Goal: Complete application form: Complete application form

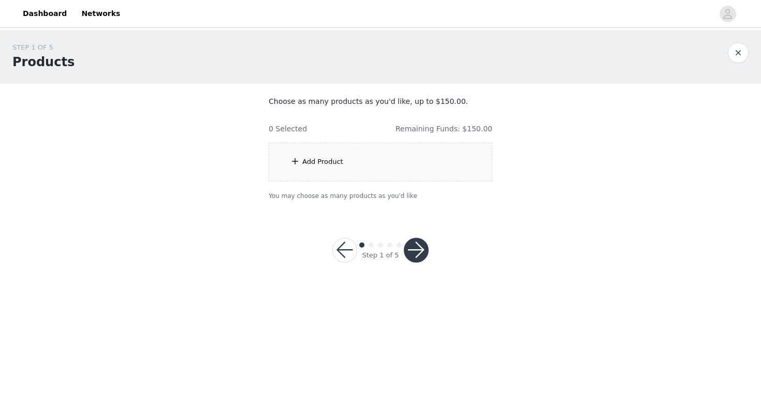
click at [431, 163] on div "Add Product" at bounding box center [381, 162] width 224 height 39
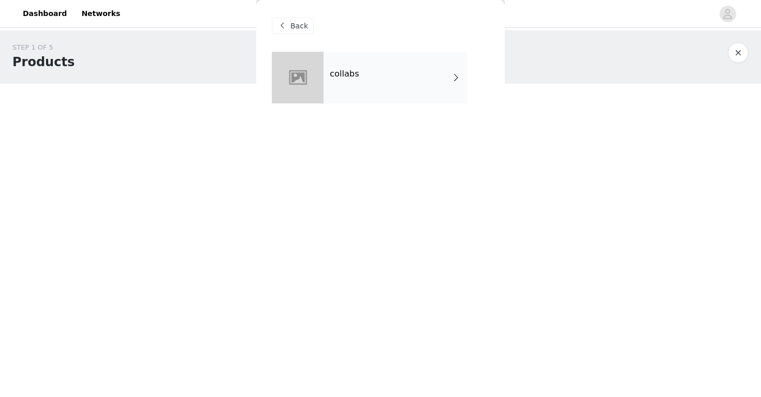
click at [377, 90] on div "collabs" at bounding box center [395, 78] width 144 height 52
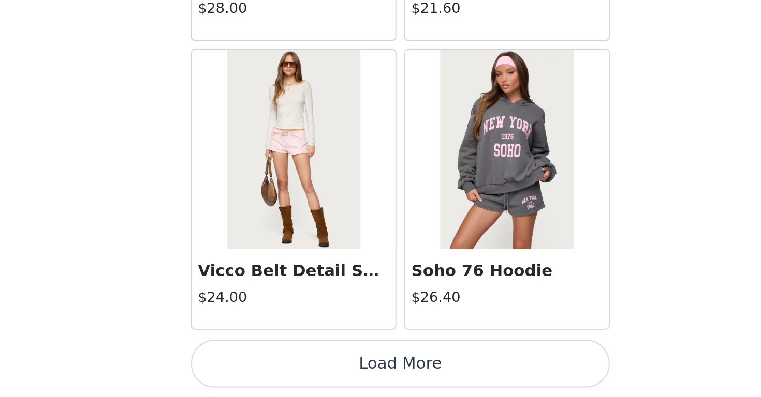
click at [272, 367] on button "Load More" at bounding box center [380, 379] width 217 height 25
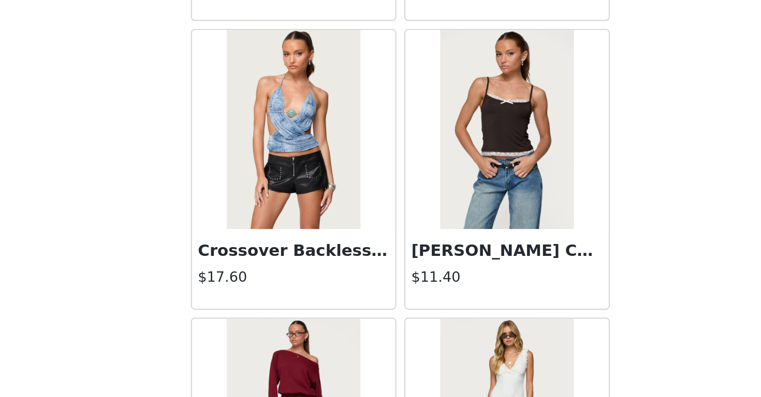
scroll to position [1498, 0]
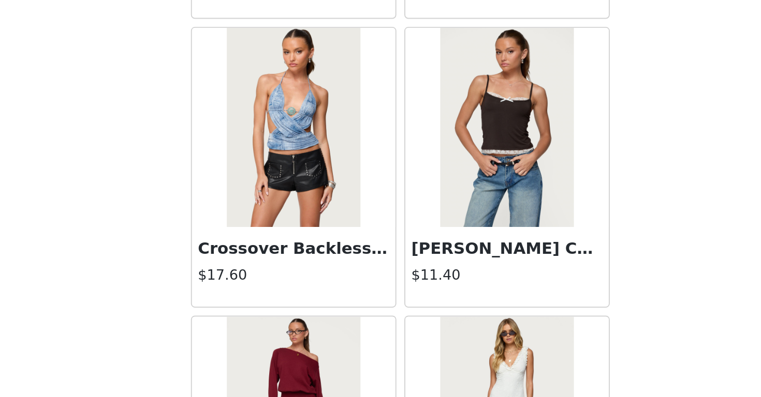
click at [401, 205] on img at bounding box center [435, 257] width 69 height 104
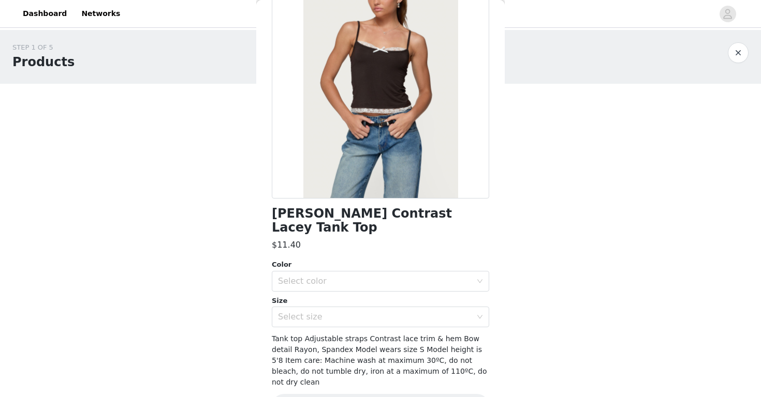
scroll to position [87, 0]
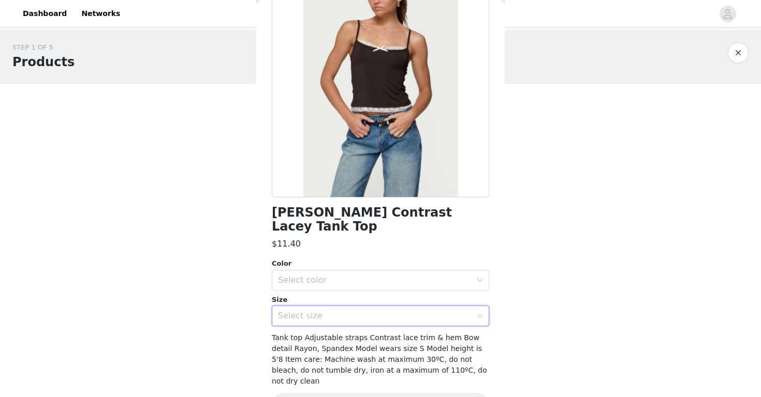
click at [380, 306] on div "Select size" at bounding box center [377, 316] width 198 height 20
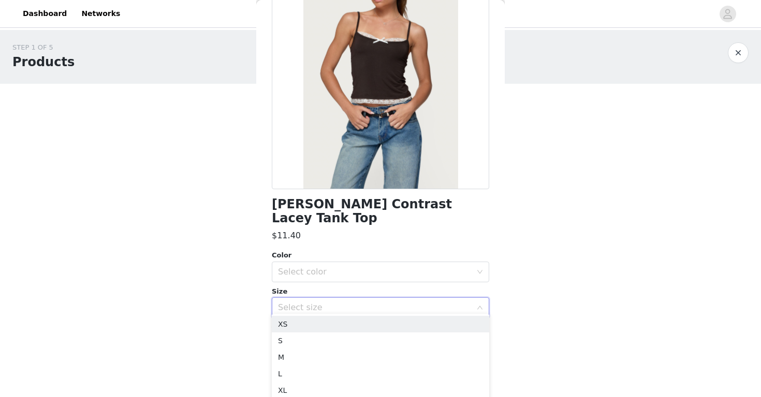
scroll to position [95, 0]
click at [337, 339] on li "S" at bounding box center [380, 341] width 217 height 17
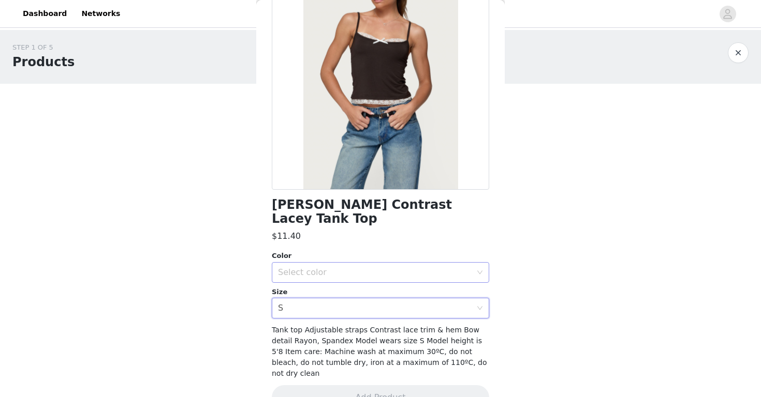
click at [373, 268] on div "Select color" at bounding box center [375, 273] width 194 height 10
click at [366, 280] on li "BROWN" at bounding box center [380, 281] width 217 height 17
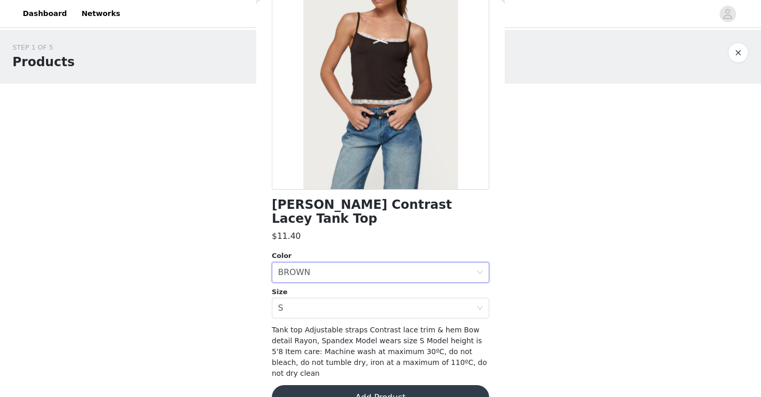
click at [348, 386] on button "Add Product" at bounding box center [380, 398] width 217 height 25
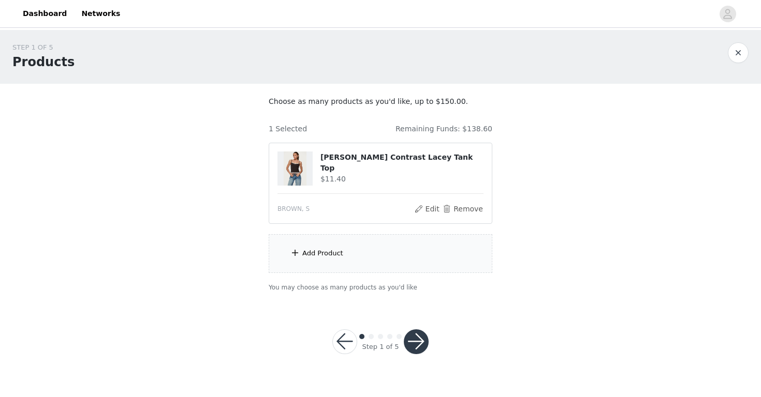
scroll to position [0, 0]
click at [393, 261] on div "Add Product" at bounding box center [381, 253] width 224 height 39
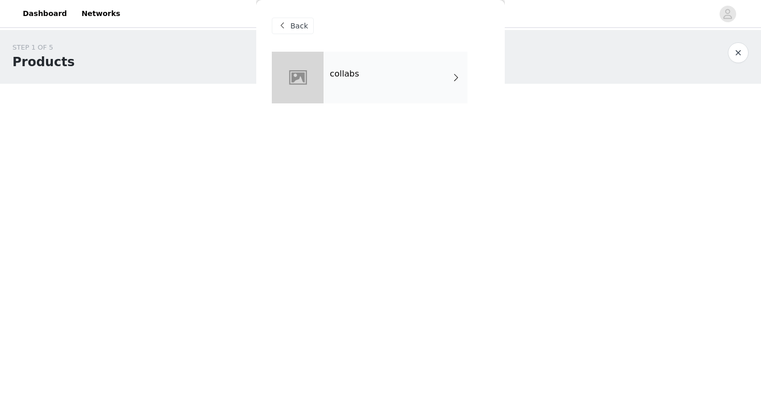
click at [343, 77] on h4 "collabs" at bounding box center [344, 73] width 29 height 9
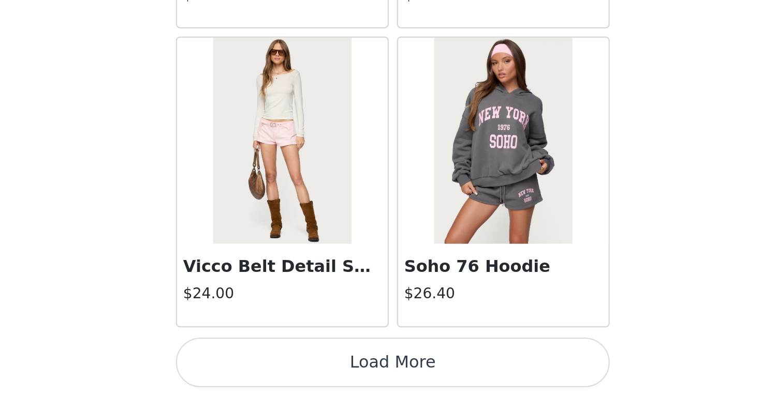
click at [272, 367] on button "Load More" at bounding box center [380, 379] width 217 height 25
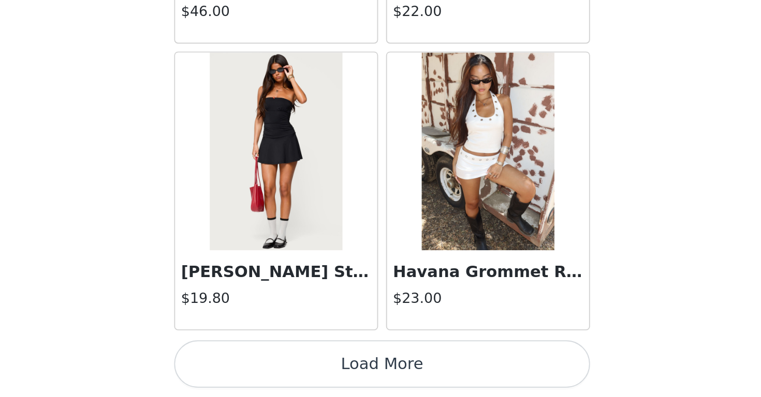
scroll to position [2687, 0]
click at [272, 367] on button "Load More" at bounding box center [380, 379] width 217 height 25
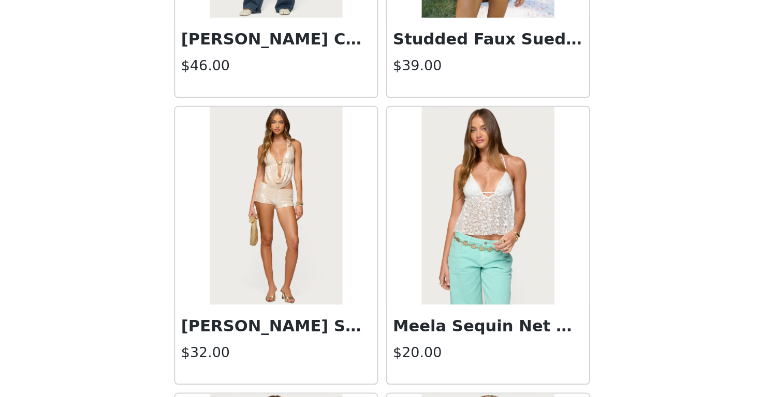
scroll to position [3111, 0]
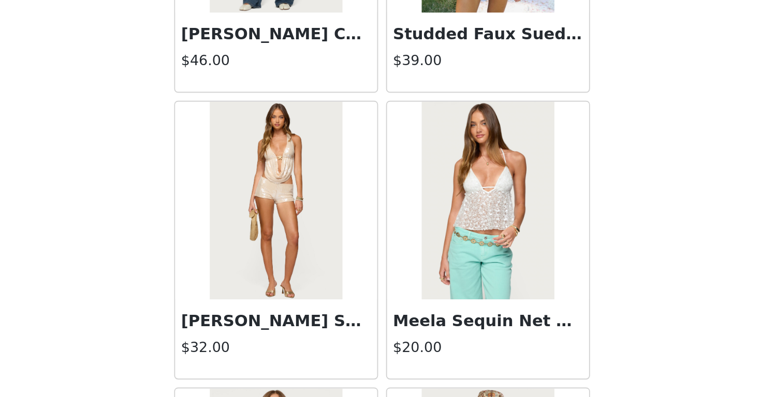
click at [401, 243] on img at bounding box center [435, 295] width 69 height 104
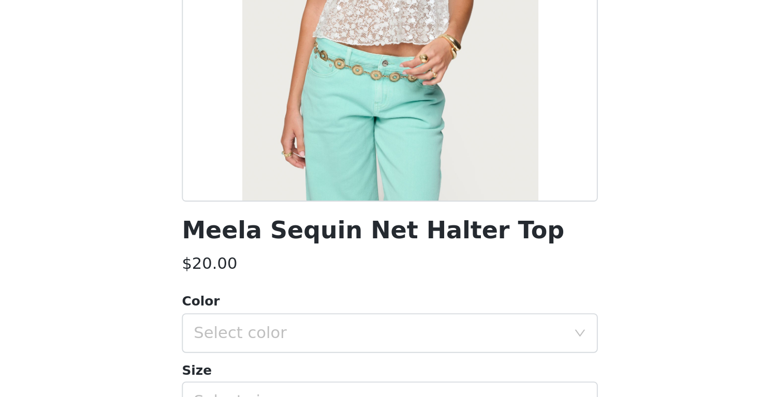
scroll to position [95, 0]
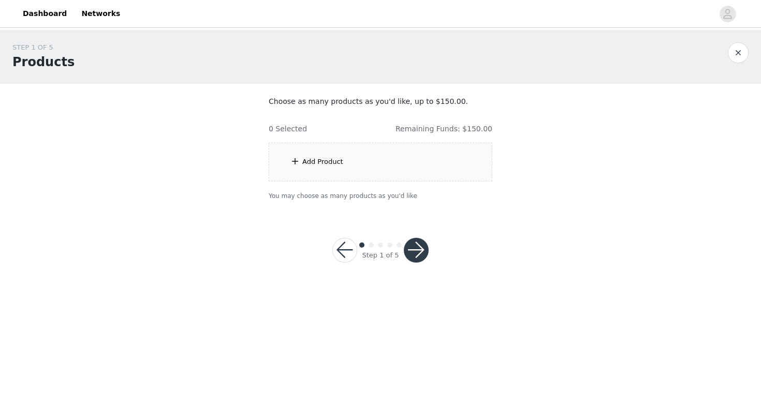
click at [350, 163] on div "Add Product" at bounding box center [381, 162] width 224 height 39
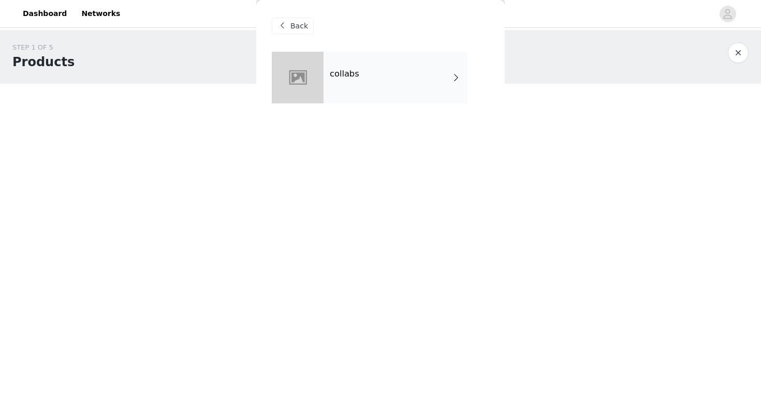
click at [374, 61] on div "collabs" at bounding box center [395, 78] width 144 height 52
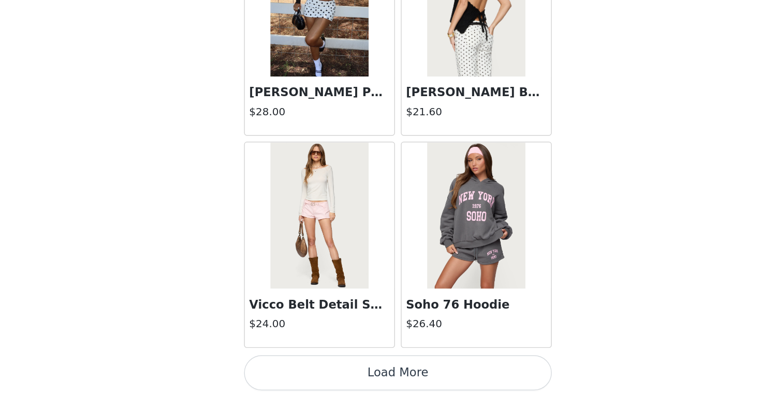
click at [272, 367] on button "Load More" at bounding box center [380, 379] width 217 height 25
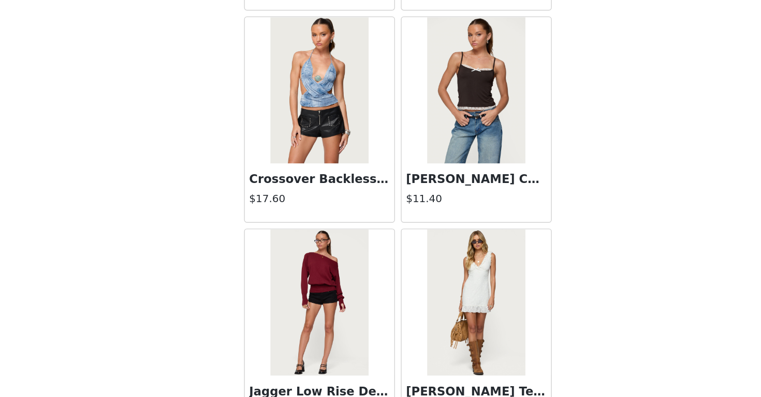
scroll to position [1592, 0]
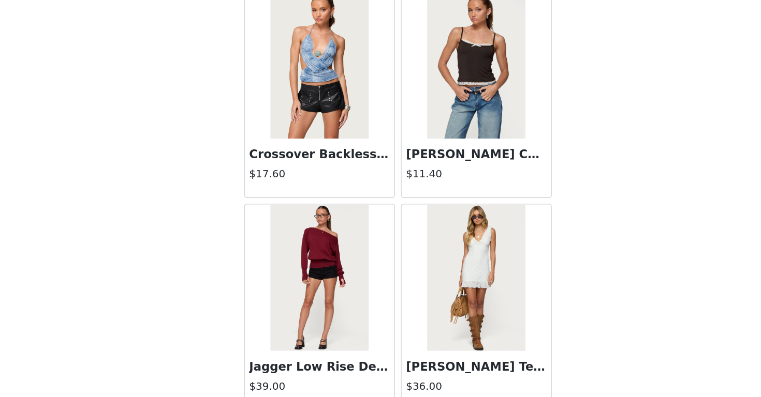
click at [401, 111] on img at bounding box center [435, 163] width 69 height 104
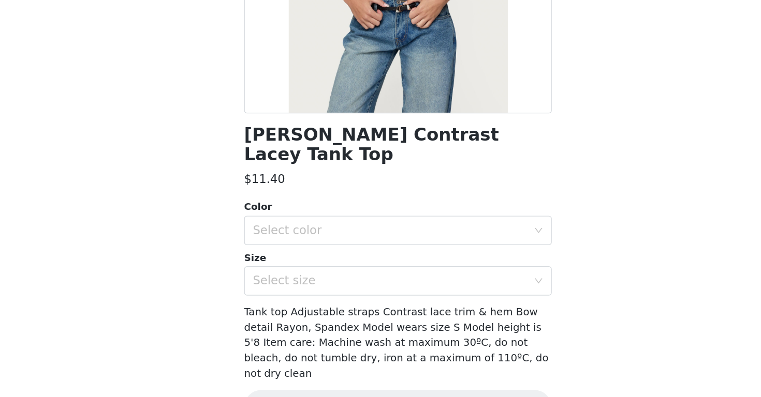
scroll to position [91, 0]
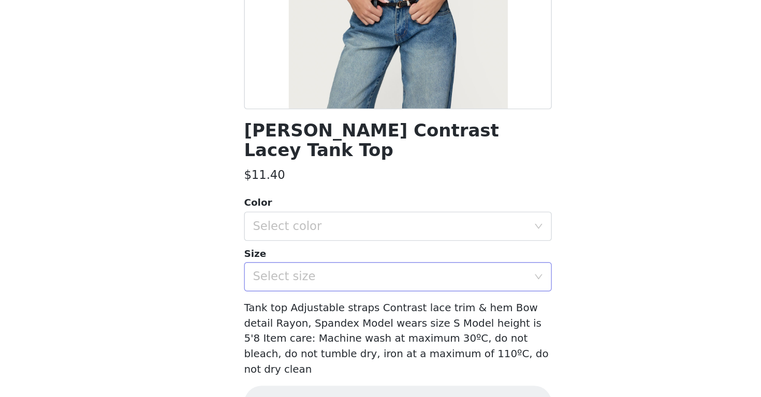
click at [278, 302] on div "Select size" at bounding box center [377, 312] width 198 height 20
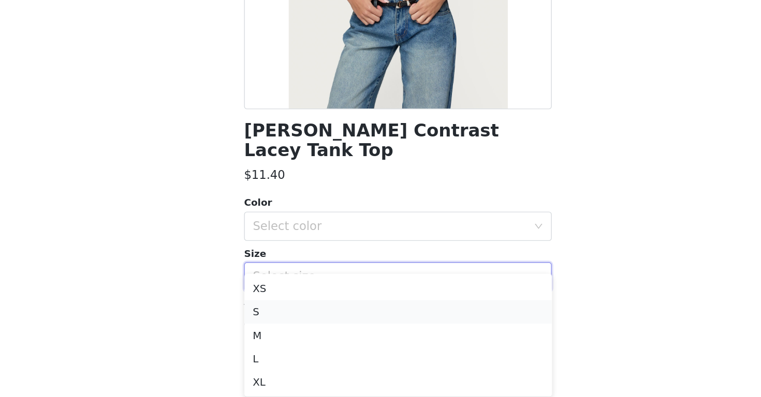
click at [272, 329] on li "S" at bounding box center [380, 337] width 217 height 17
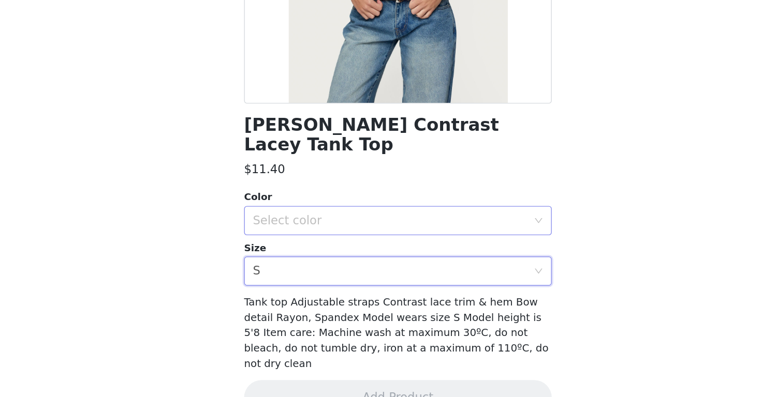
scroll to position [95, 0]
click at [278, 268] on div "Select color" at bounding box center [375, 273] width 194 height 10
click at [272, 273] on li "BROWN" at bounding box center [380, 281] width 217 height 17
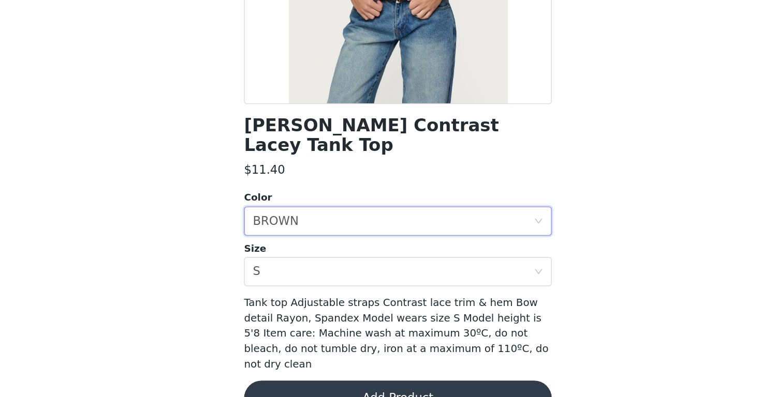
click at [272, 386] on button "Add Product" at bounding box center [380, 398] width 217 height 25
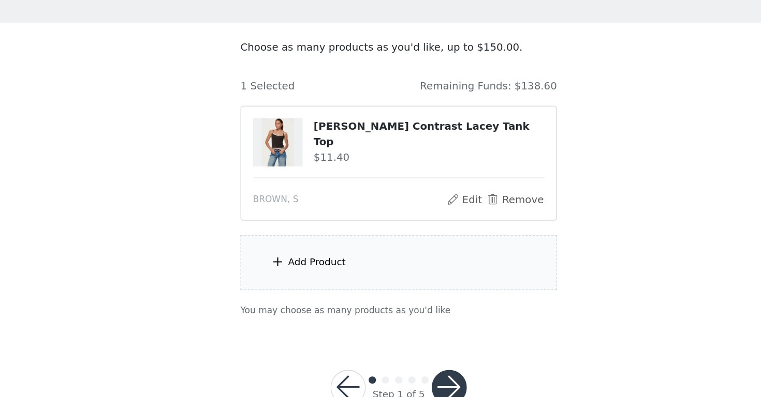
click at [269, 234] on div "Add Product" at bounding box center [381, 253] width 224 height 39
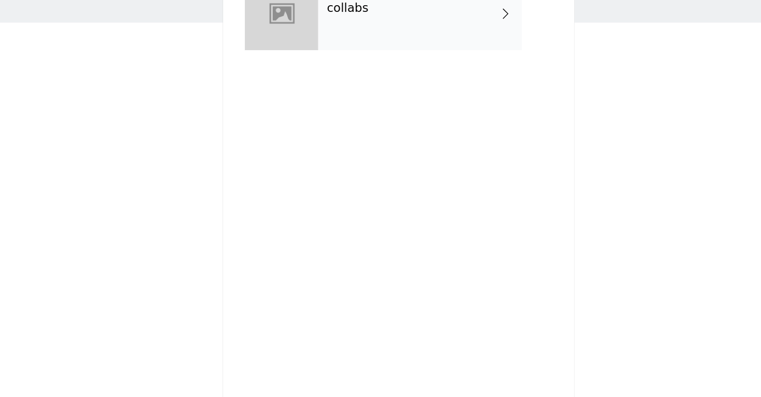
click at [323, 52] on div "collabs" at bounding box center [395, 78] width 144 height 52
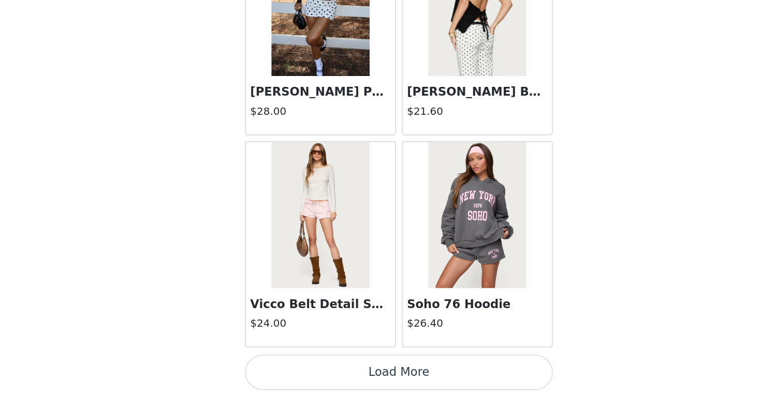
scroll to position [0, 0]
click at [272, 367] on button "Load More" at bounding box center [380, 379] width 217 height 25
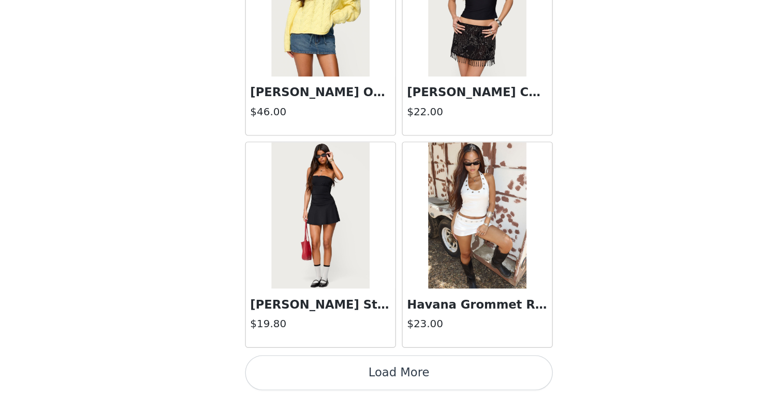
click at [272, 367] on button "Load More" at bounding box center [380, 379] width 217 height 25
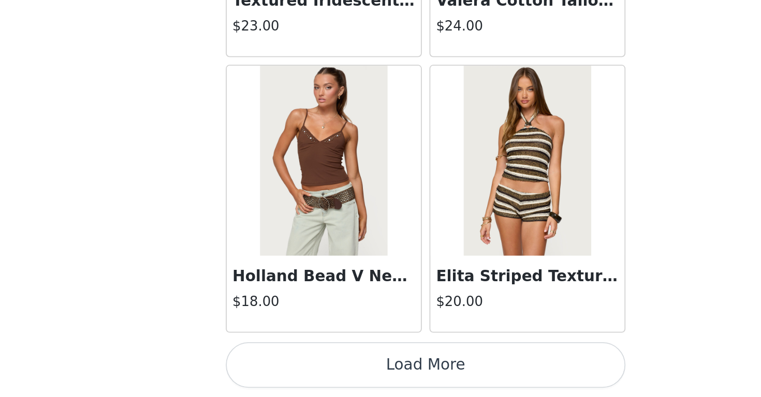
click at [272, 367] on button "Load More" at bounding box center [380, 379] width 217 height 25
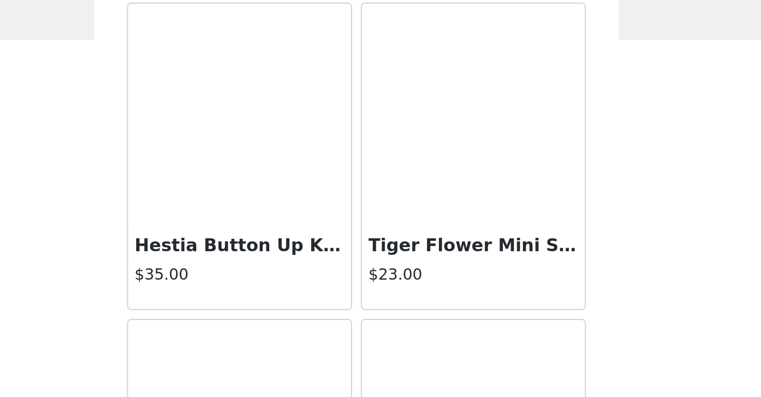
scroll to position [5689, 0]
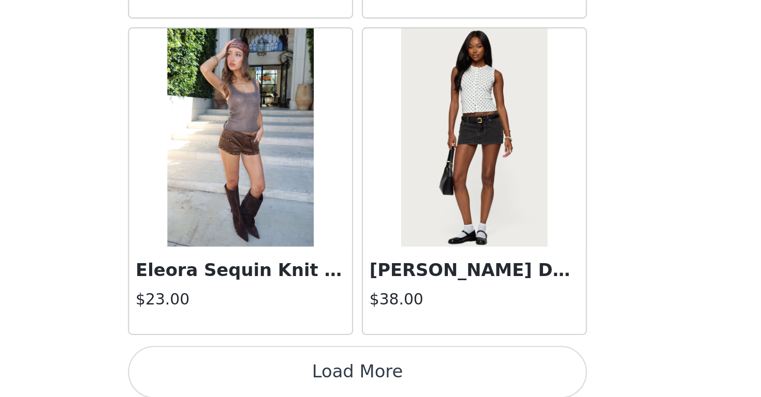
click at [272, 367] on button "Load More" at bounding box center [380, 379] width 217 height 25
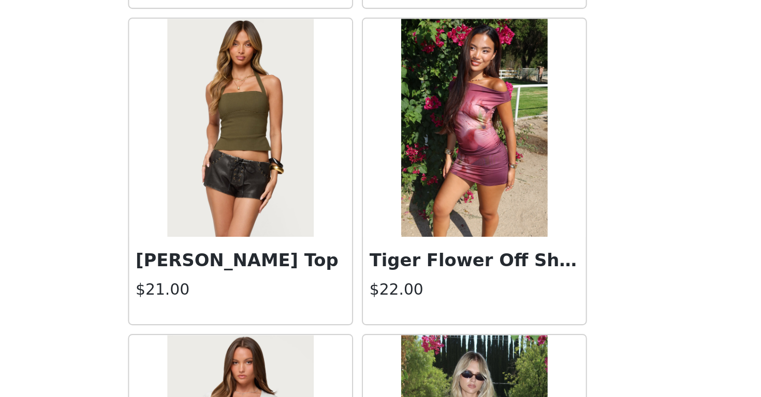
scroll to position [6271, 0]
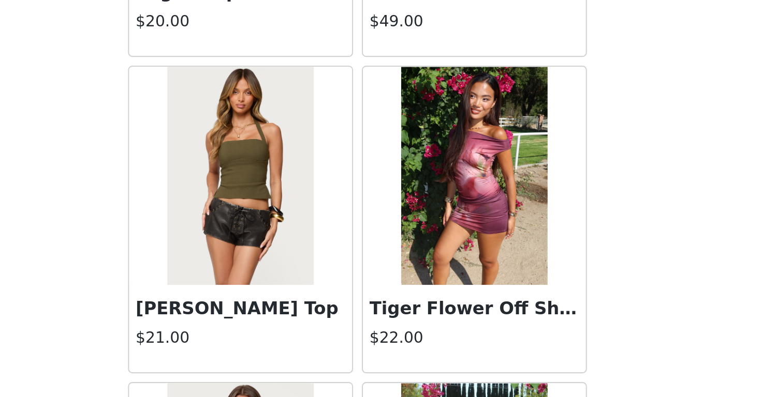
click at [290, 235] on img at bounding box center [324, 287] width 69 height 104
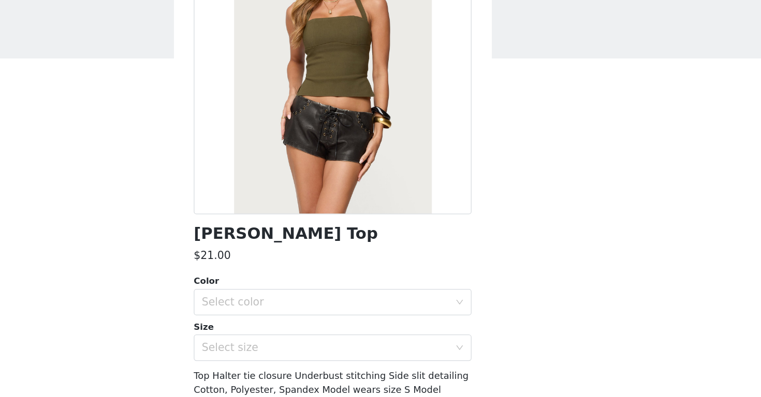
scroll to position [85, 0]
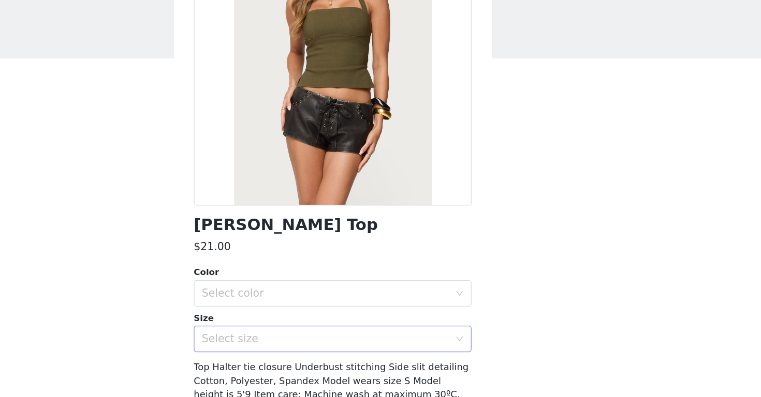
click at [278, 299] on div "Select size" at bounding box center [375, 304] width 194 height 10
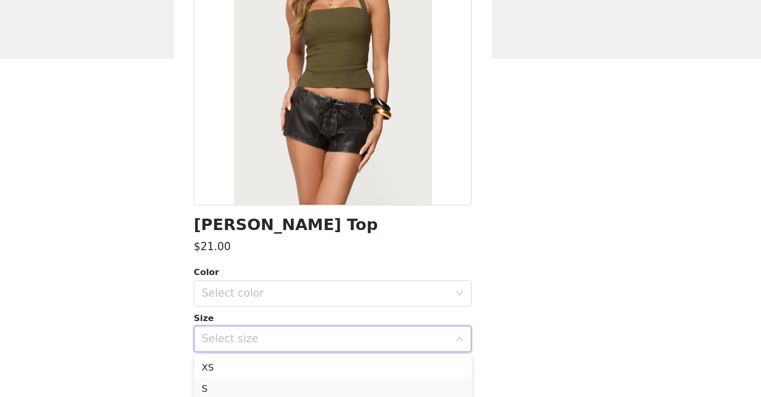
click at [272, 334] on li "S" at bounding box center [380, 342] width 217 height 17
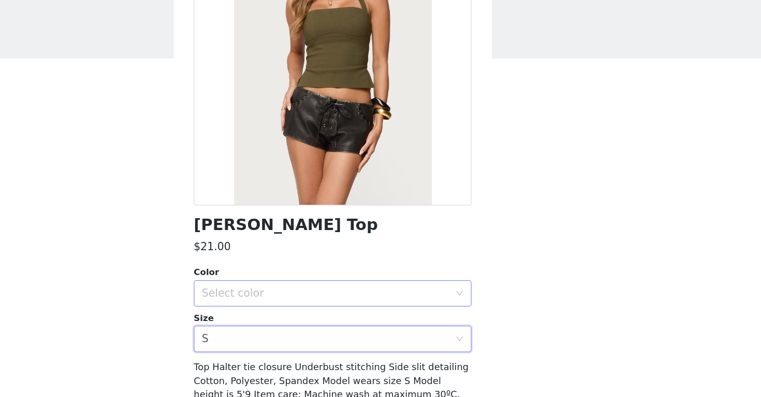
click at [278, 263] on div "Select color" at bounding box center [375, 268] width 194 height 10
click at [272, 282] on li "OLIVE" at bounding box center [380, 290] width 217 height 17
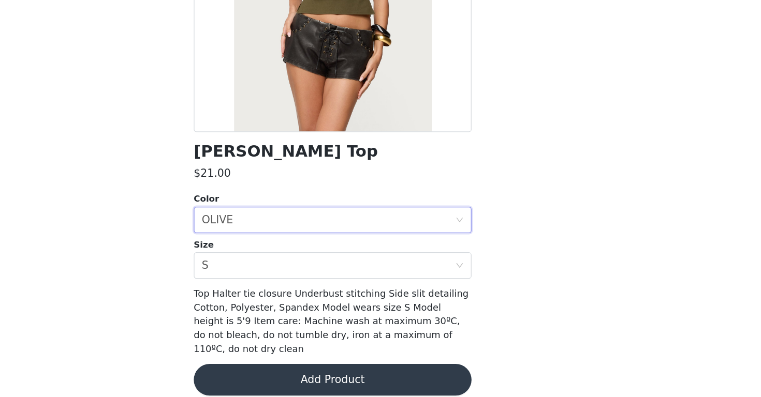
scroll to position [0, 0]
click at [272, 372] on button "Add Product" at bounding box center [380, 384] width 217 height 25
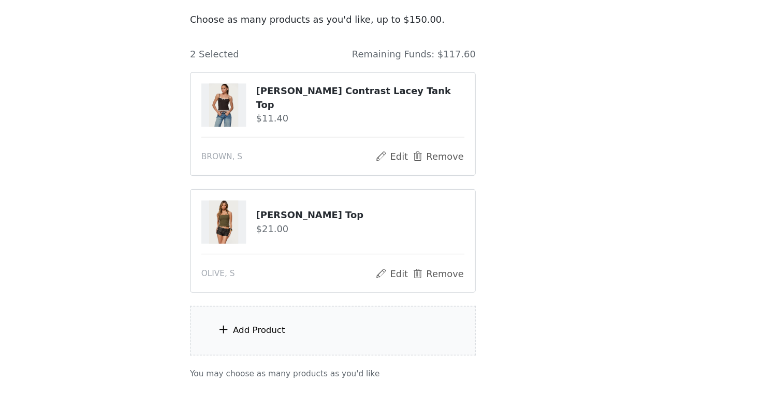
click at [302, 340] on div "Add Product" at bounding box center [322, 345] width 41 height 10
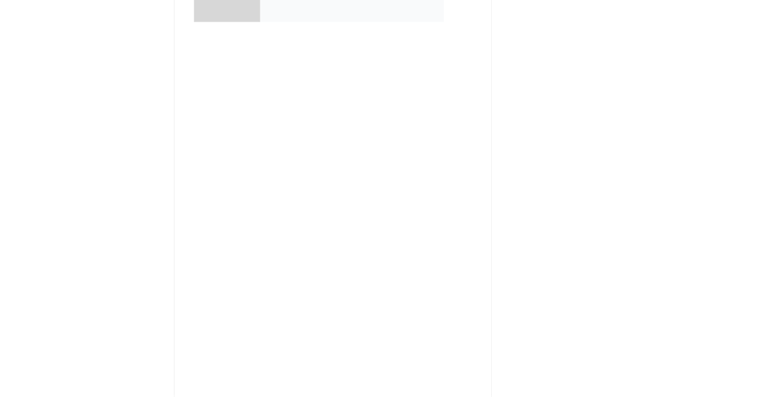
scroll to position [2, 0]
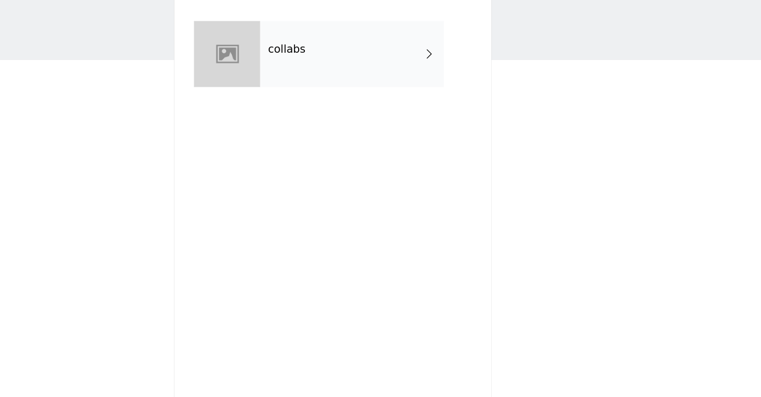
click at [323, 52] on div "collabs" at bounding box center [395, 78] width 144 height 52
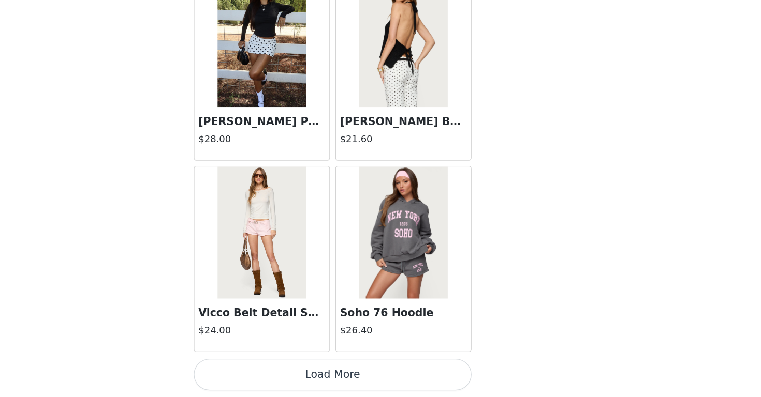
scroll to position [73, 0]
click at [272, 367] on button "Load More" at bounding box center [380, 379] width 217 height 25
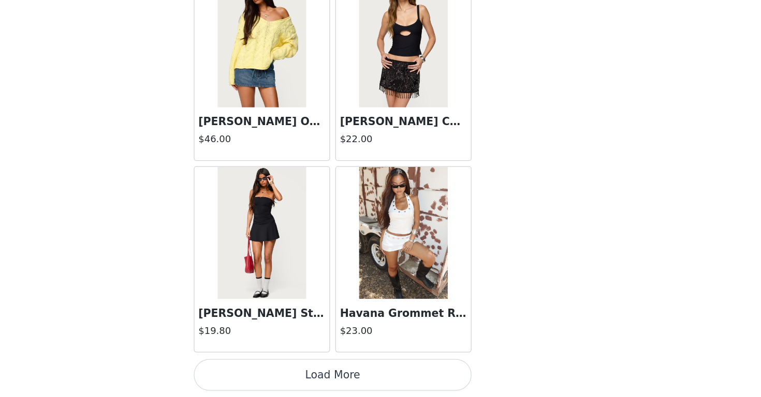
click at [272, 367] on button "Load More" at bounding box center [380, 379] width 217 height 25
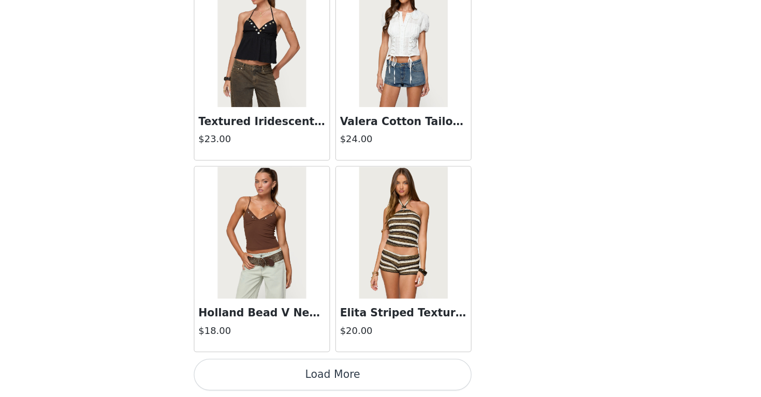
scroll to position [73, 0]
click at [272, 367] on button "Load More" at bounding box center [380, 379] width 217 height 25
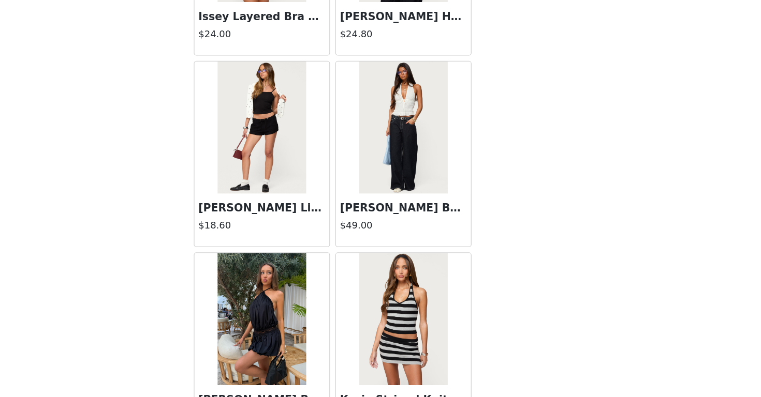
scroll to position [5171, 0]
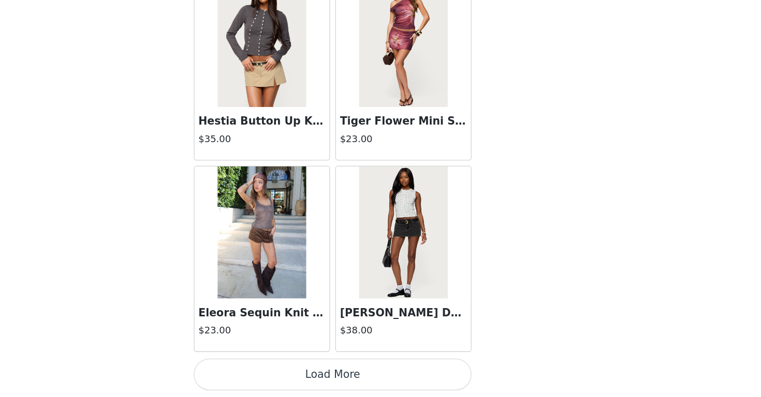
click at [272, 367] on button "Load More" at bounding box center [380, 379] width 217 height 25
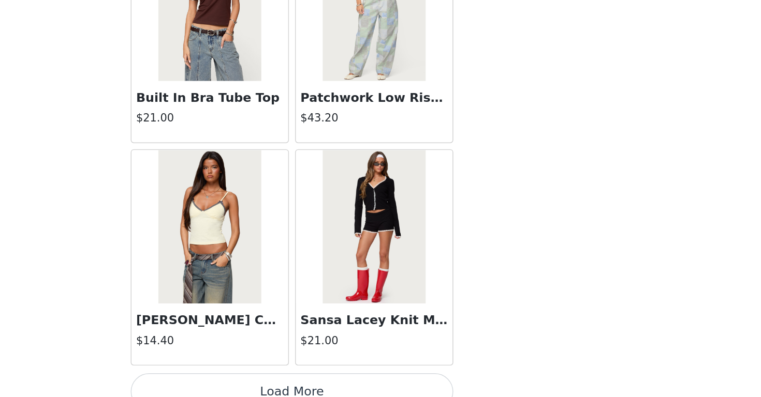
scroll to position [73, 0]
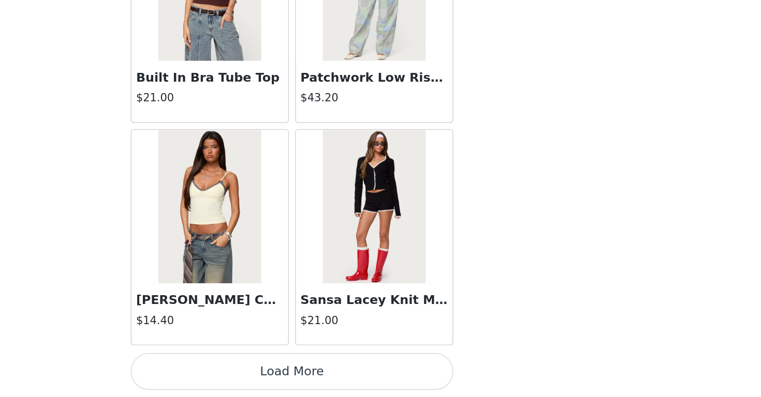
click at [272, 367] on button "Load More" at bounding box center [380, 379] width 217 height 25
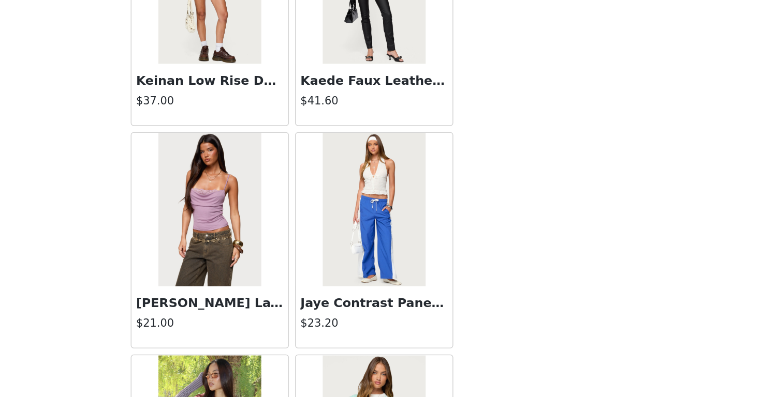
scroll to position [8388, 0]
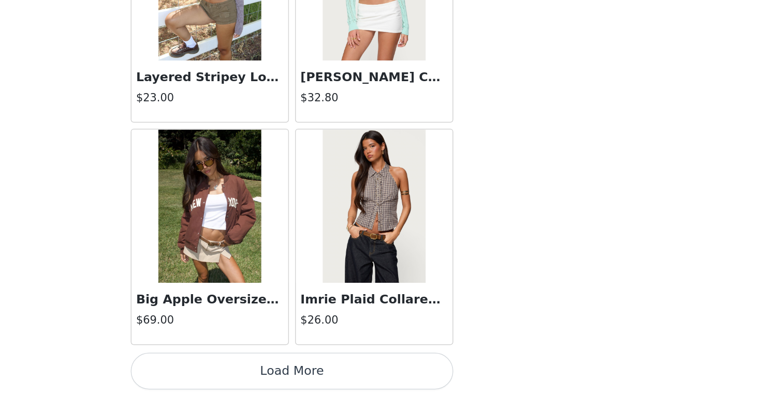
click at [272, 367] on button "Load More" at bounding box center [380, 379] width 217 height 25
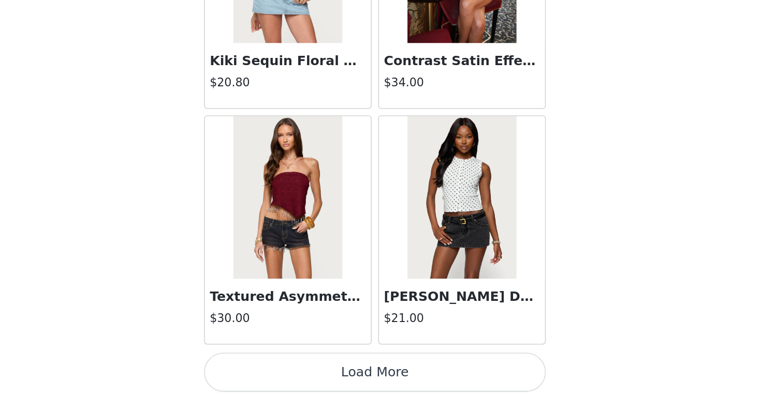
scroll to position [61, 0]
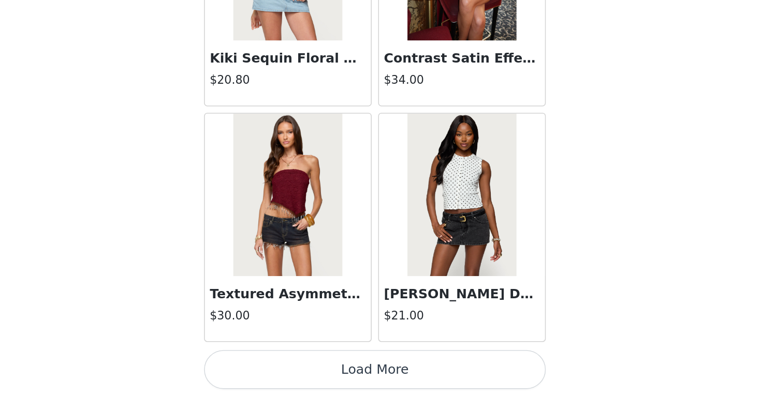
click at [272, 367] on button "Load More" at bounding box center [380, 379] width 217 height 25
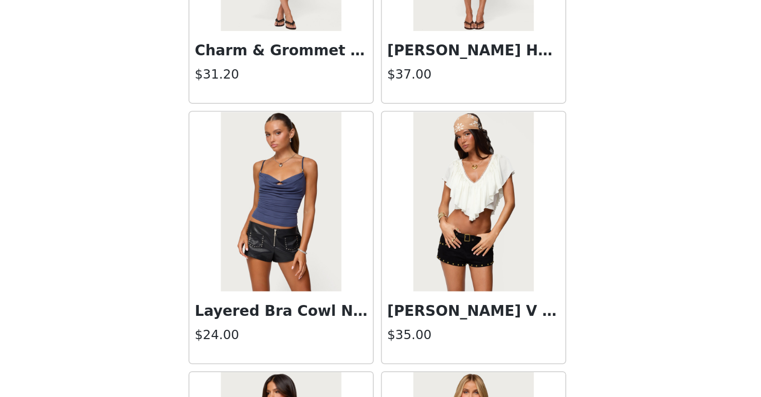
scroll to position [11530, 0]
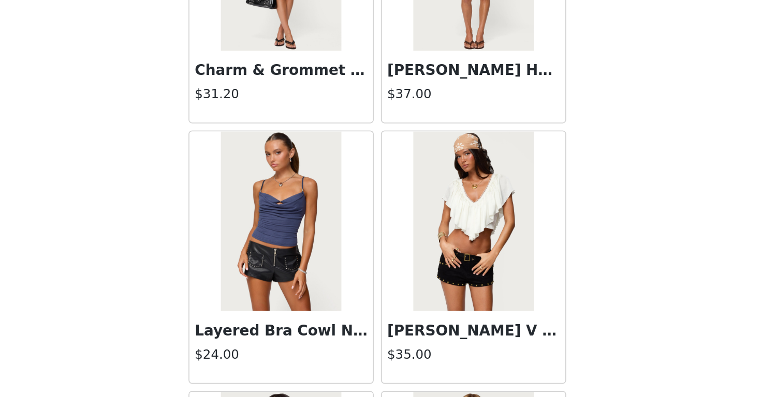
click at [290, 229] on img at bounding box center [324, 281] width 69 height 104
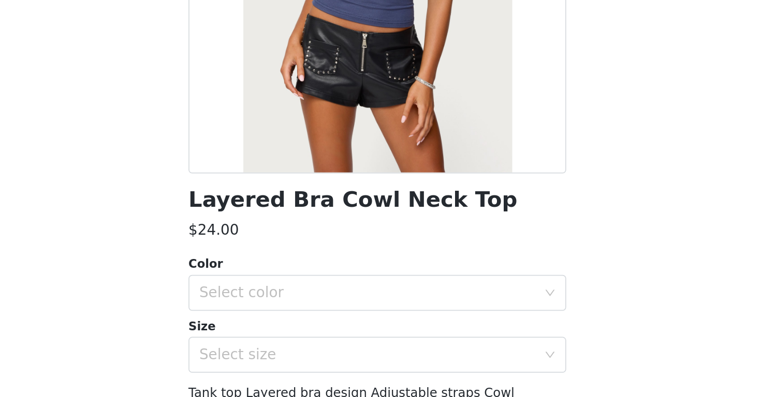
scroll to position [86, 0]
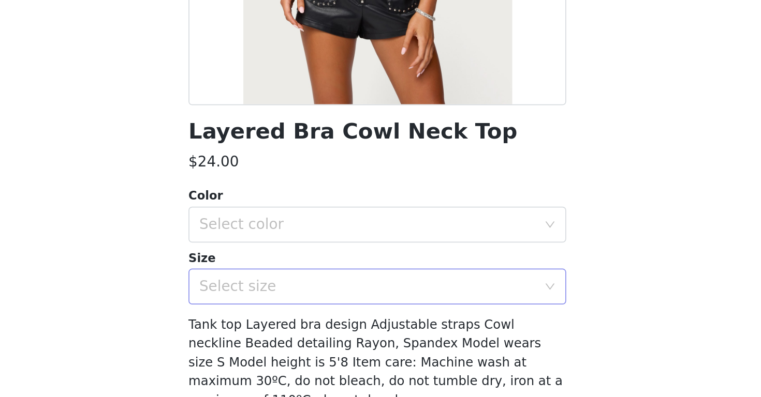
click at [278, 298] on div "Select size" at bounding box center [375, 303] width 194 height 10
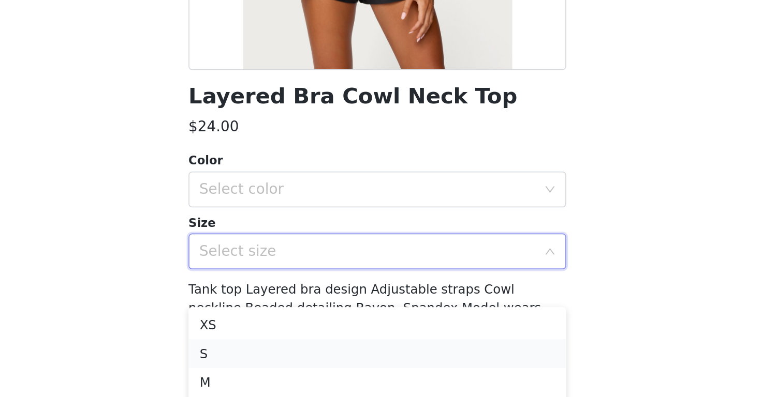
scroll to position [106, 0]
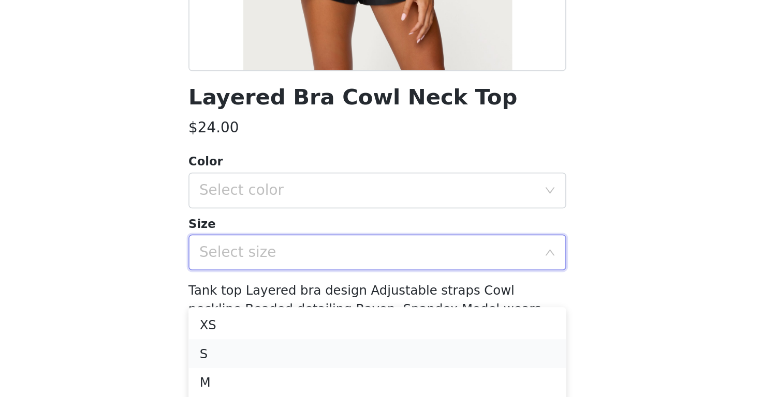
click at [272, 334] on li "S" at bounding box center [380, 342] width 217 height 17
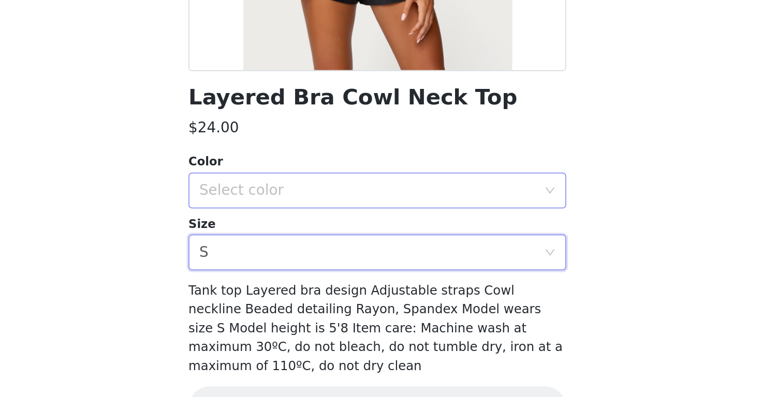
click at [278, 238] on div "Select color" at bounding box center [377, 248] width 198 height 20
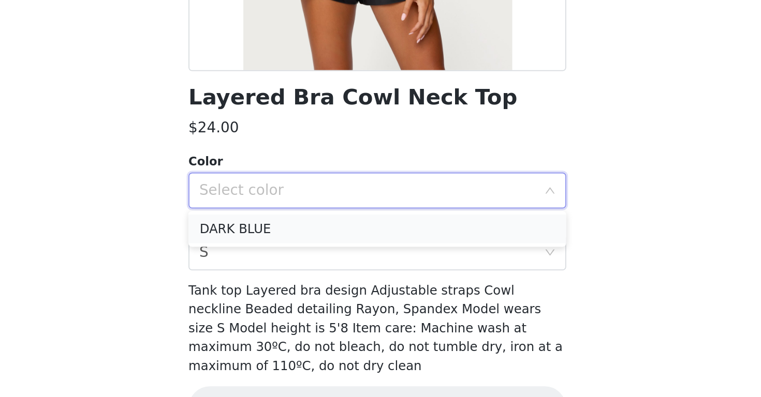
click at [272, 262] on li "DARK BLUE" at bounding box center [380, 270] width 217 height 17
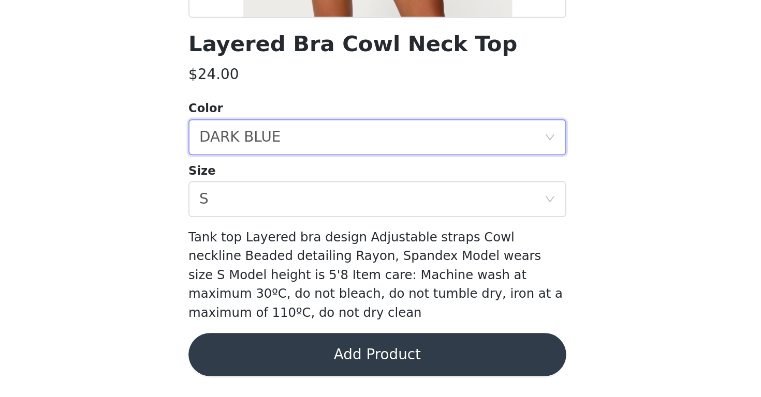
scroll to position [73, 0]
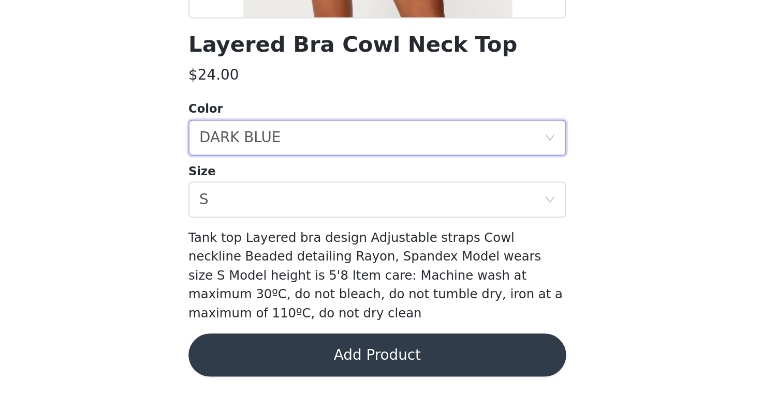
click at [272, 361] on button "Add Product" at bounding box center [380, 373] width 217 height 25
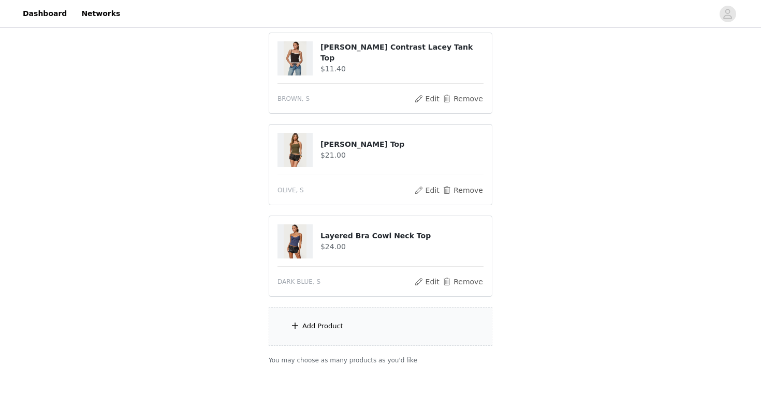
scroll to position [132, 0]
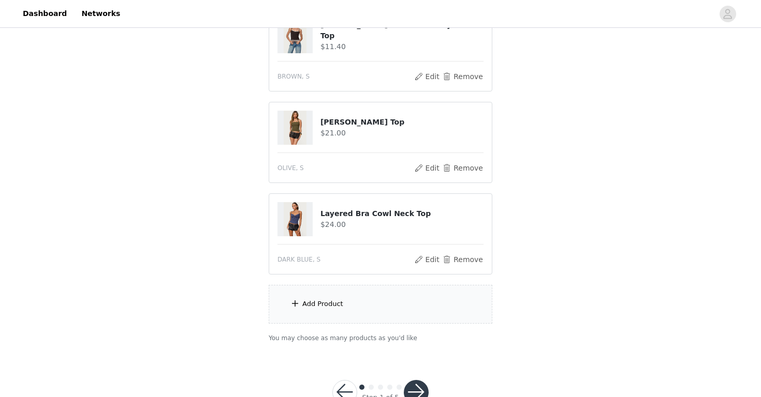
click at [318, 302] on div "Add Product" at bounding box center [322, 304] width 41 height 10
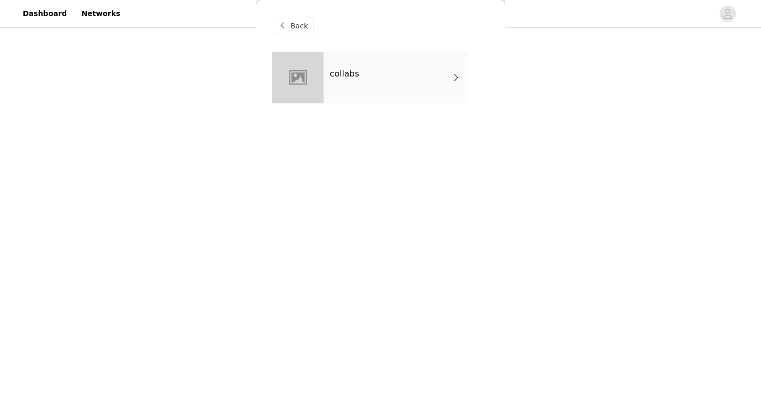
click at [385, 83] on div "collabs" at bounding box center [395, 78] width 144 height 52
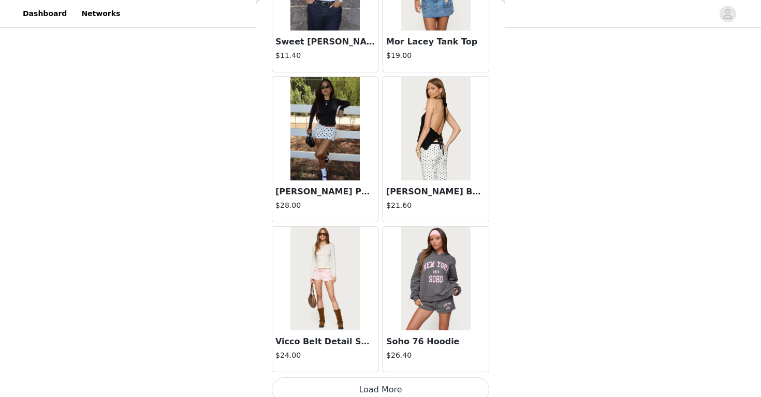
scroll to position [1186, 0]
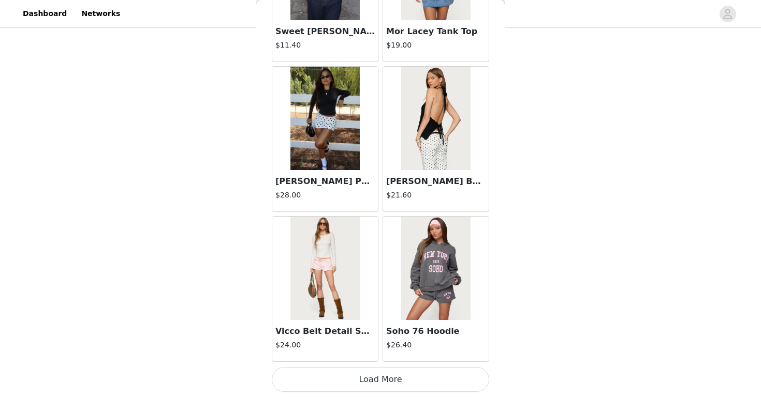
click at [360, 385] on button "Load More" at bounding box center [380, 379] width 217 height 25
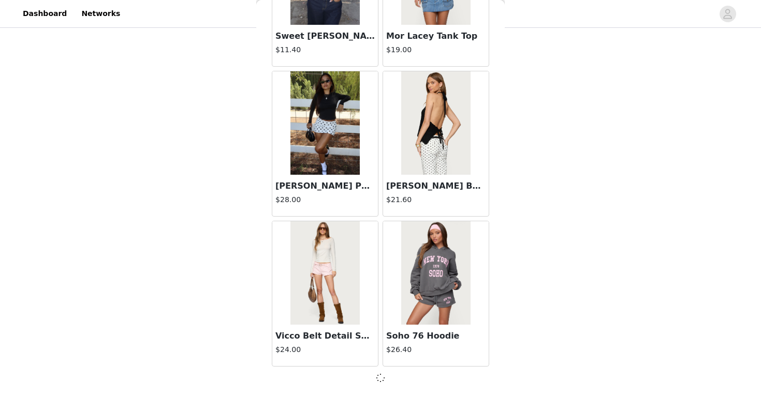
scroll to position [1181, 0]
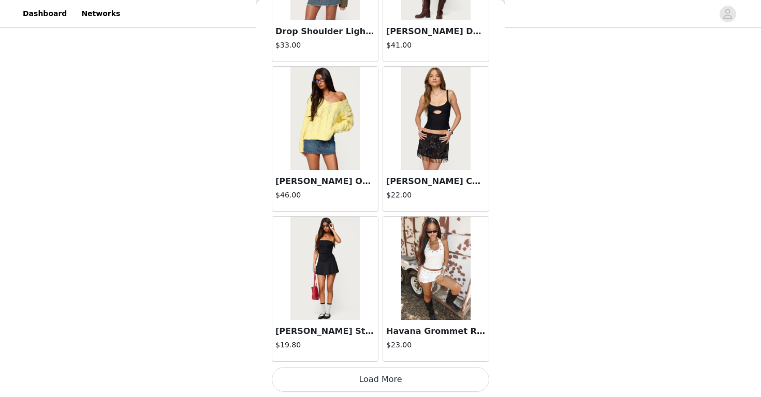
click at [321, 375] on button "Load More" at bounding box center [380, 379] width 217 height 25
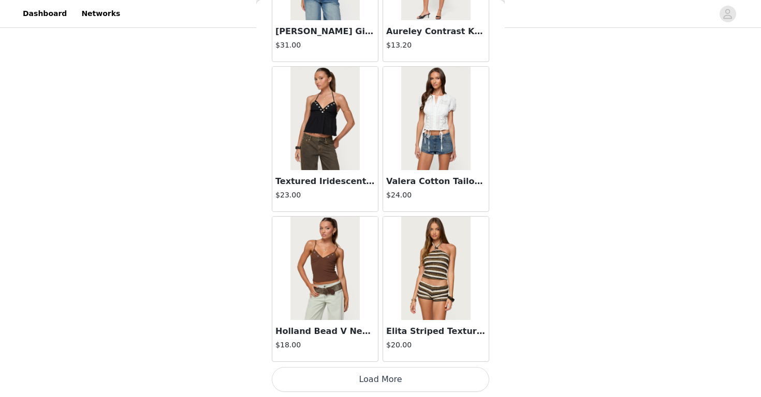
click at [334, 375] on button "Load More" at bounding box center [380, 379] width 217 height 25
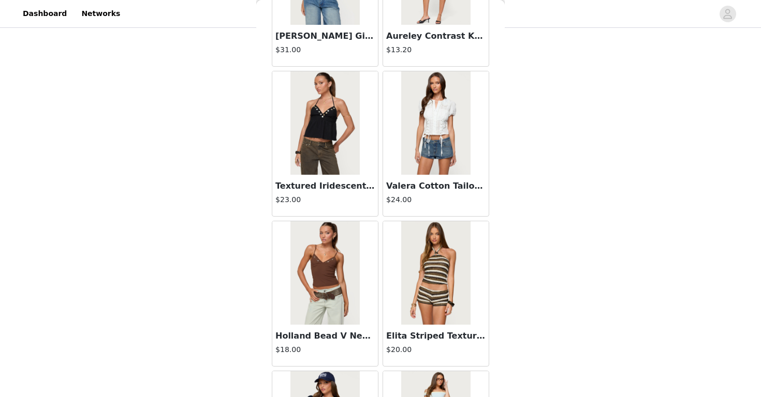
scroll to position [165, 0]
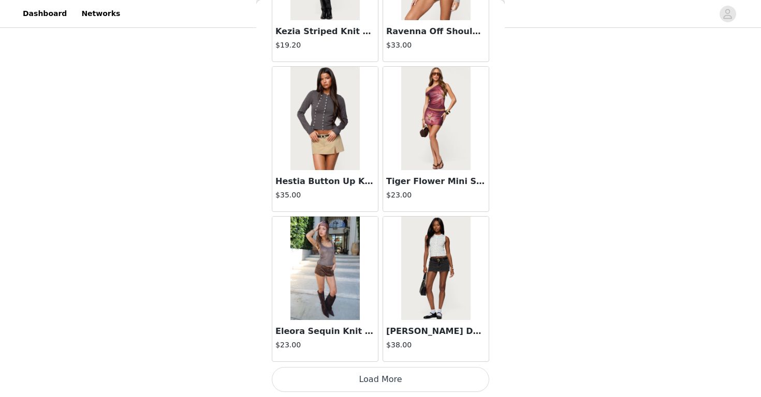
click at [343, 383] on button "Load More" at bounding box center [380, 379] width 217 height 25
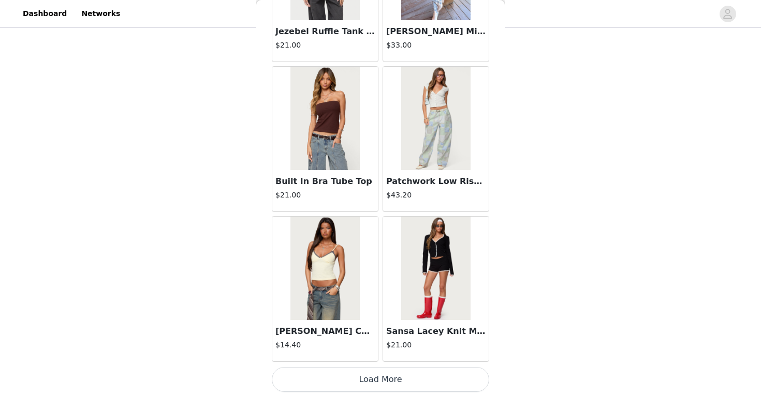
click at [352, 378] on button "Load More" at bounding box center [380, 379] width 217 height 25
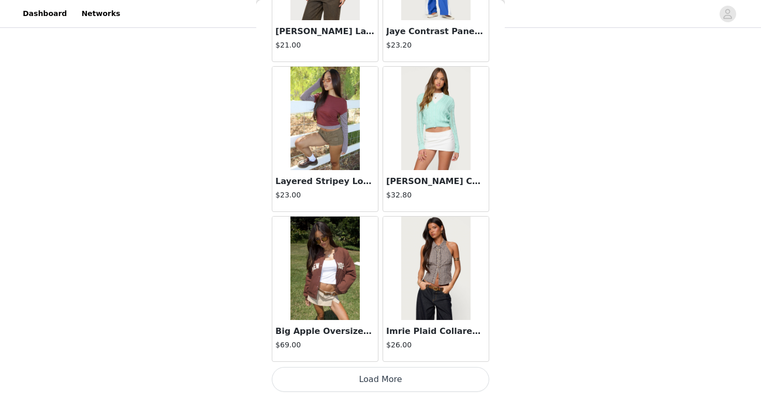
click at [364, 380] on button "Load More" at bounding box center [380, 379] width 217 height 25
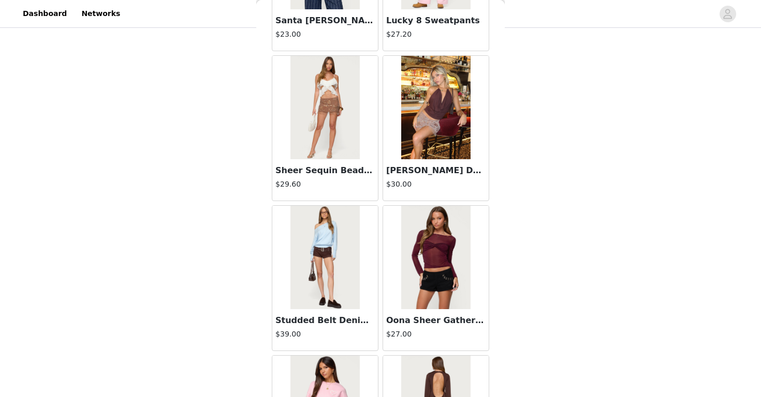
scroll to position [9302, 0]
click at [590, 118] on div "STEP 1 OF 5 Products Choose as many products as you'd like, up to $150.00. 3 Se…" at bounding box center [380, 94] width 761 height 458
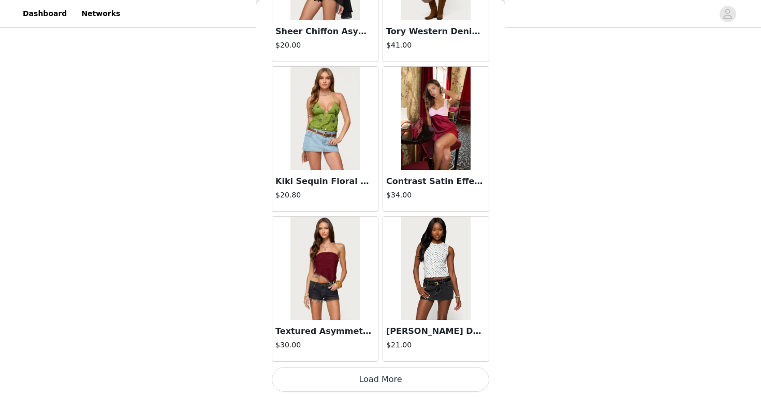
click at [394, 381] on button "Load More" at bounding box center [380, 379] width 217 height 25
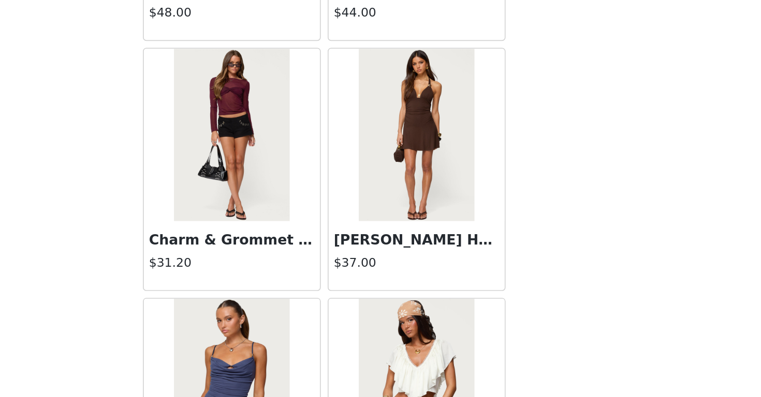
scroll to position [11428, 0]
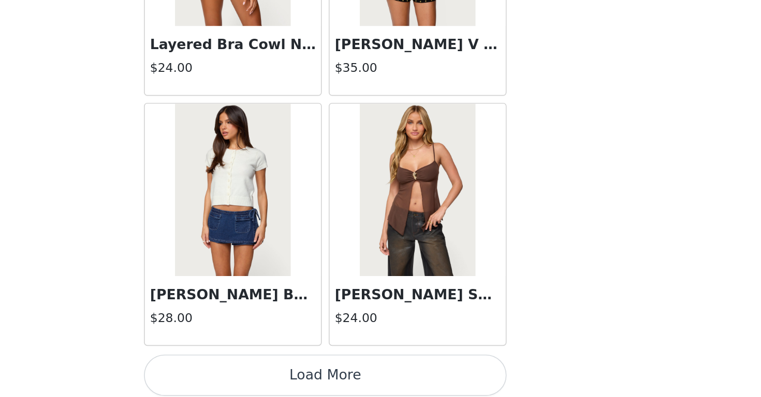
click at [272, 367] on button "Load More" at bounding box center [380, 379] width 217 height 25
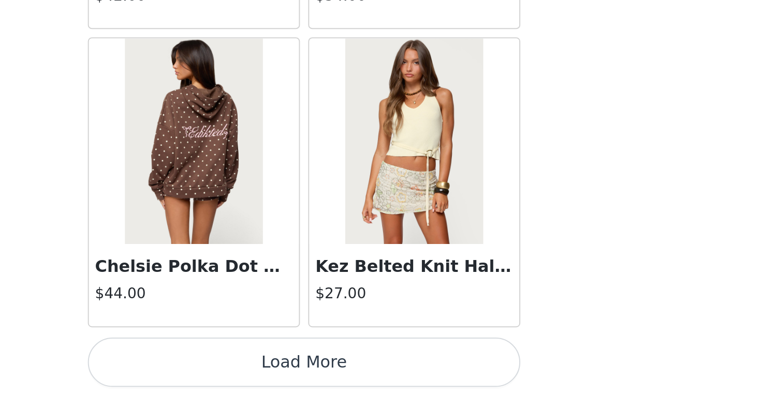
scroll to position [165, 0]
click at [272, 367] on button "Load More" at bounding box center [380, 379] width 217 height 25
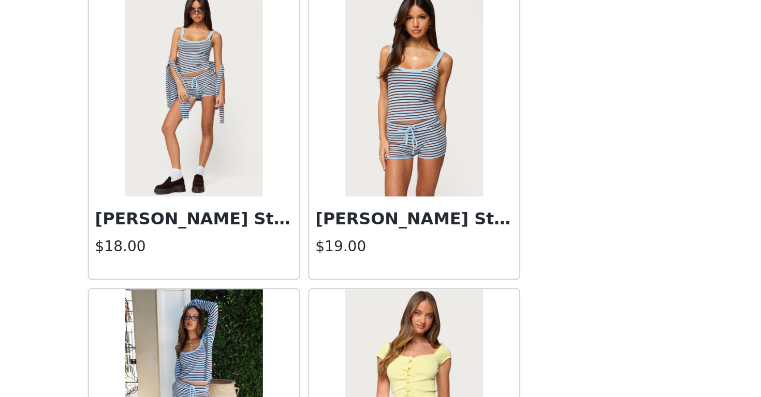
scroll to position [13815, 0]
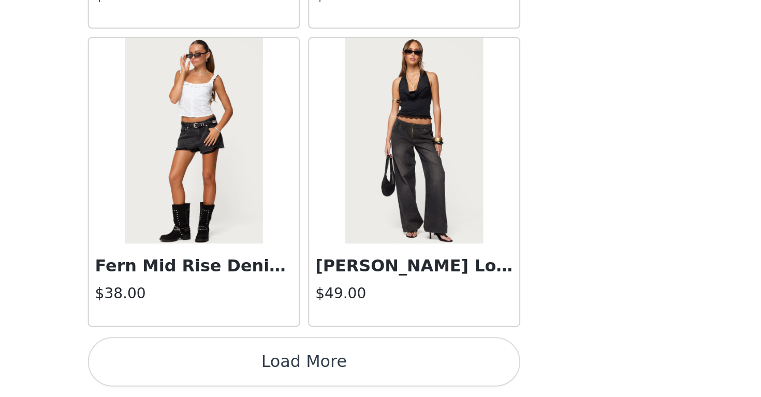
click at [272, 367] on button "Load More" at bounding box center [380, 379] width 217 height 25
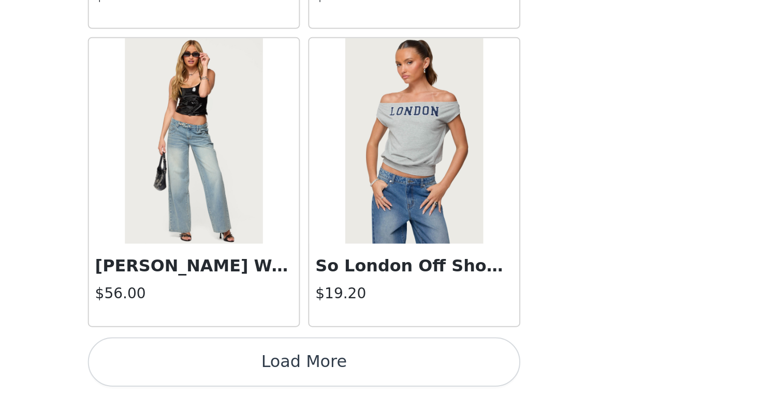
scroll to position [16194, 0]
click at [272, 367] on button "Load More" at bounding box center [380, 379] width 217 height 25
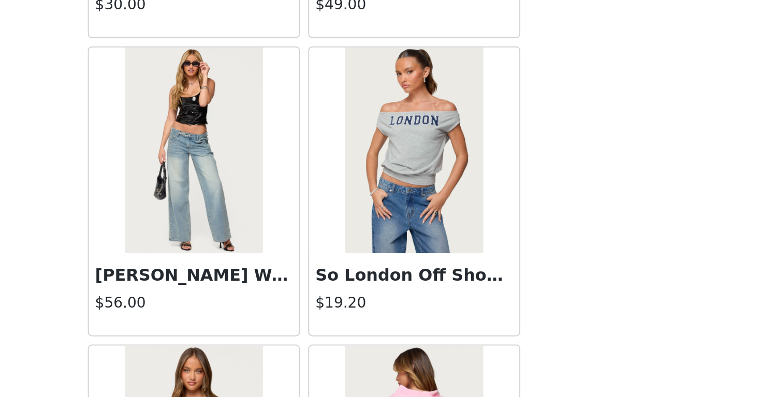
scroll to position [165, 0]
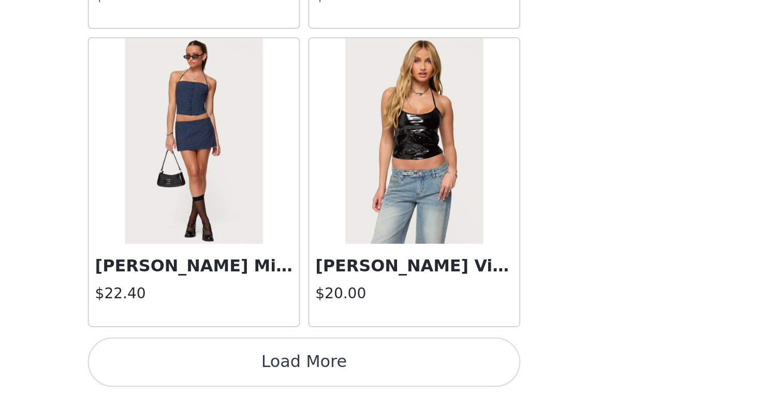
click at [272, 367] on button "Load More" at bounding box center [380, 379] width 217 height 25
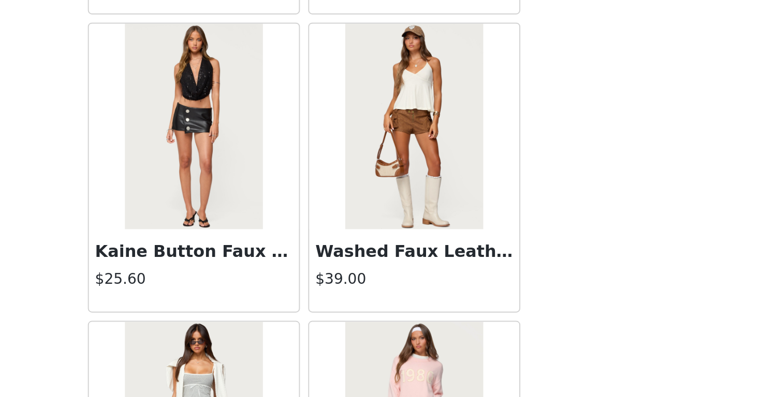
scroll to position [17849, 0]
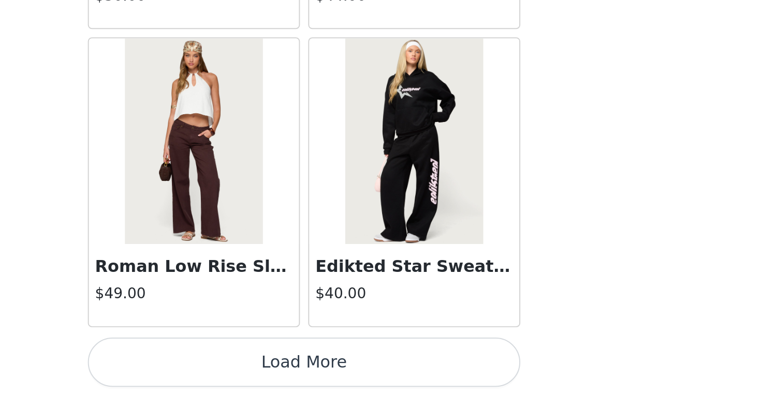
click at [272, 367] on button "Load More" at bounding box center [380, 379] width 217 height 25
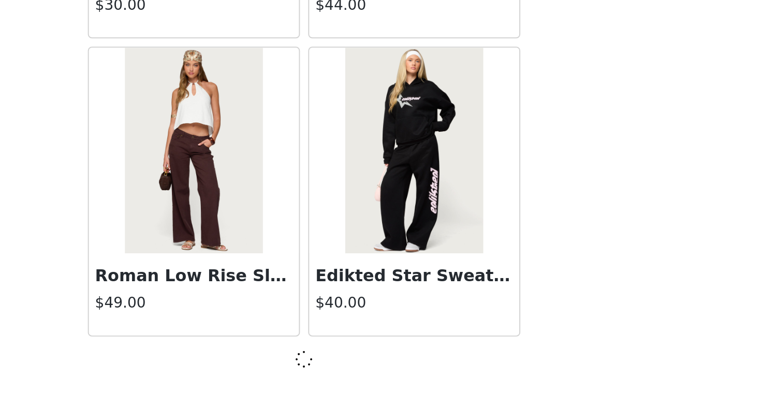
scroll to position [19191, 0]
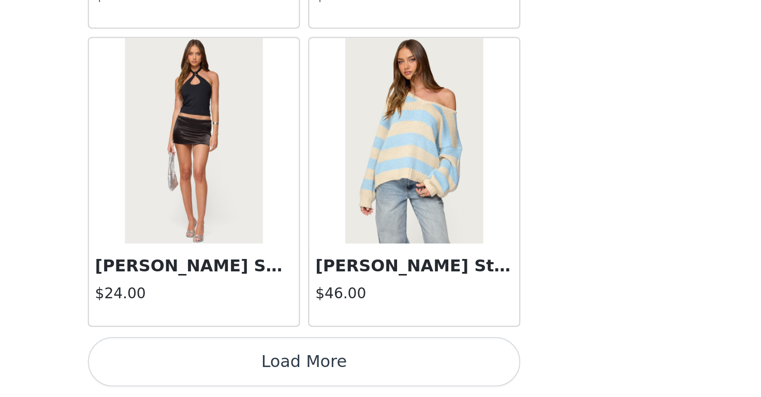
click at [272, 367] on button "Load More" at bounding box center [380, 379] width 217 height 25
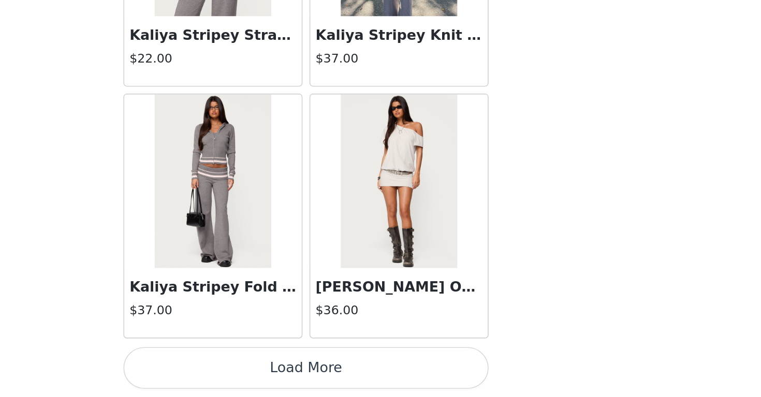
scroll to position [22198, 0]
click at [272, 367] on button "Load More" at bounding box center [380, 379] width 217 height 25
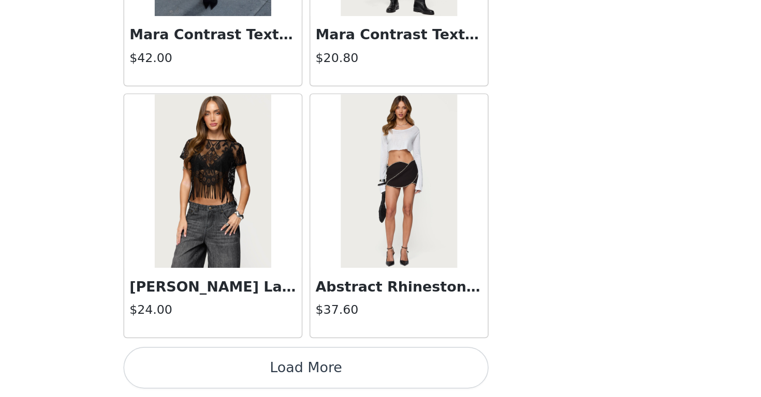
click at [272, 367] on button "Load More" at bounding box center [380, 379] width 217 height 25
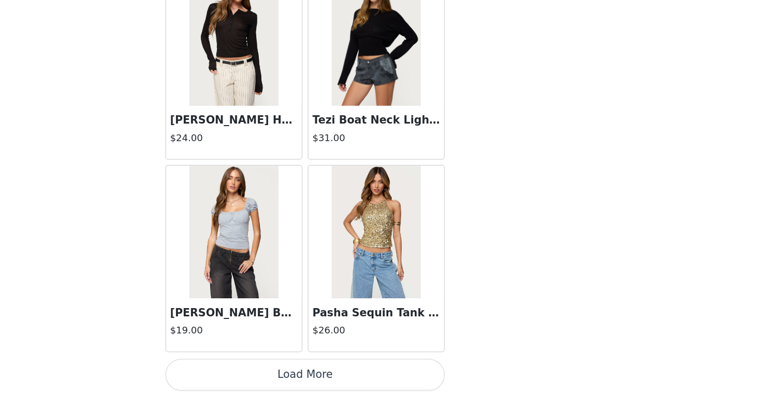
scroll to position [25199, 0]
click at [272, 367] on button "Load More" at bounding box center [380, 379] width 217 height 25
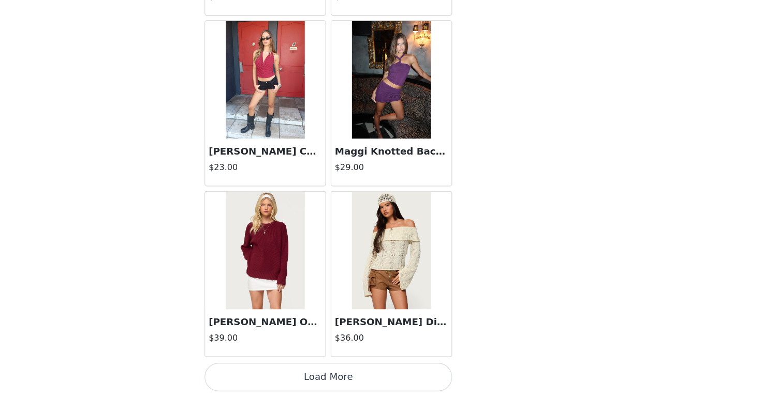
scroll to position [165, 0]
click at [291, 367] on button "Load More" at bounding box center [380, 379] width 217 height 25
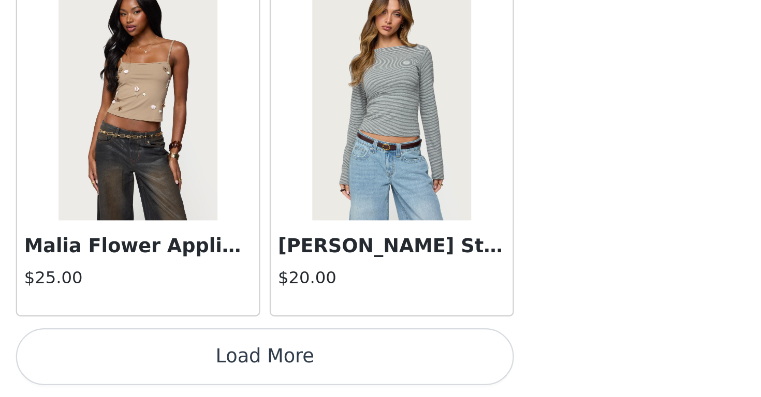
click at [272, 367] on button "Load More" at bounding box center [380, 379] width 217 height 25
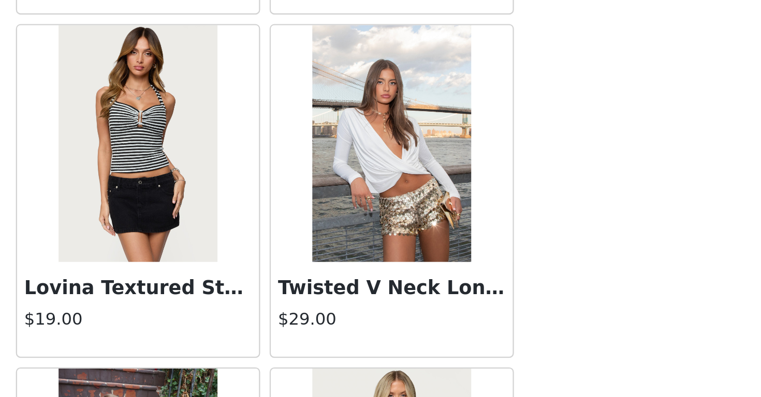
scroll to position [28334, 0]
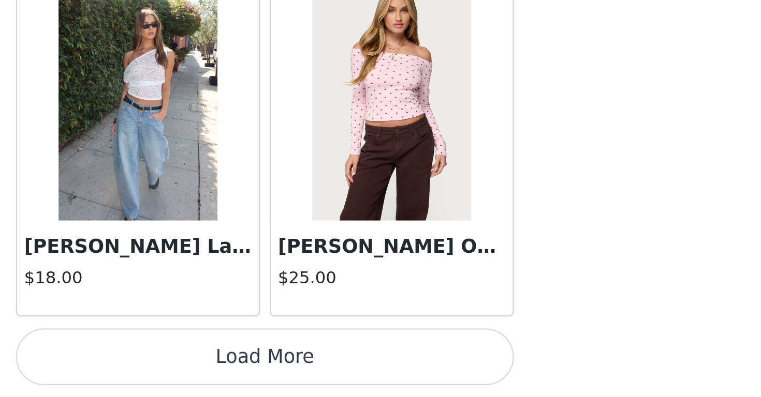
click at [272, 367] on button "Load More" at bounding box center [380, 379] width 217 height 25
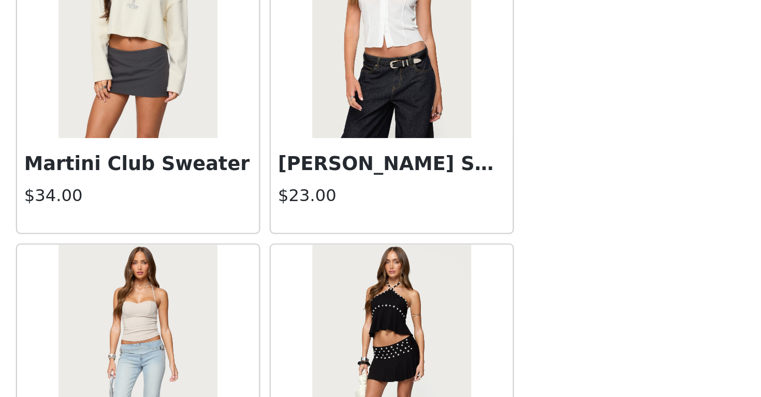
scroll to position [30912, 0]
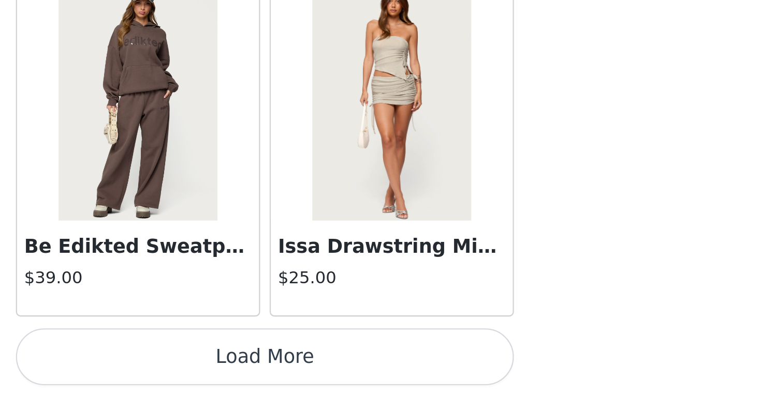
click at [272, 367] on button "Load More" at bounding box center [380, 379] width 217 height 25
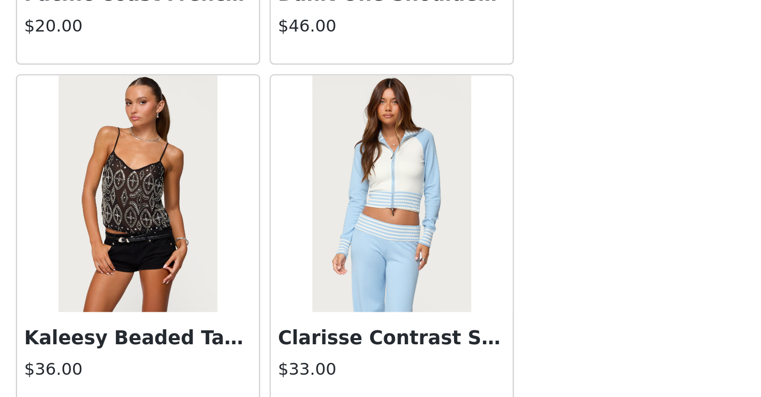
scroll to position [32511, 0]
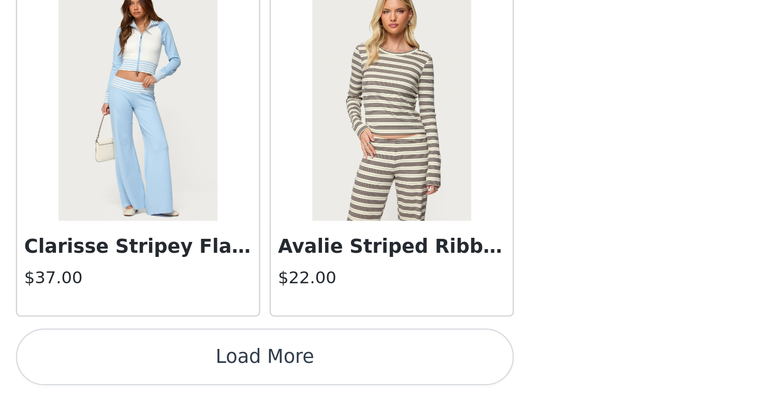
click at [272, 367] on button "Load More" at bounding box center [380, 379] width 217 height 25
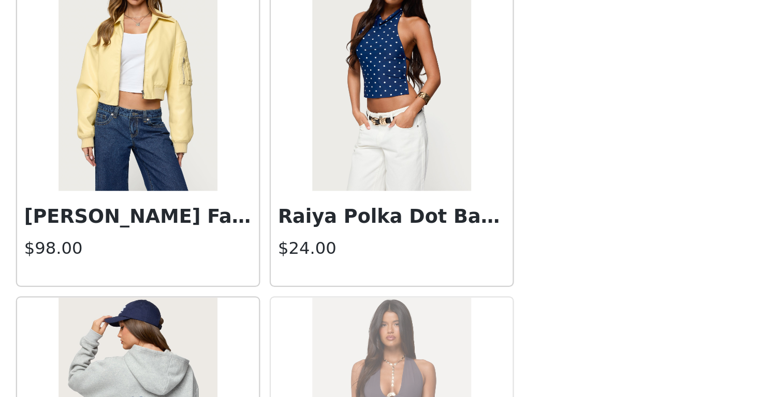
scroll to position [33767, 0]
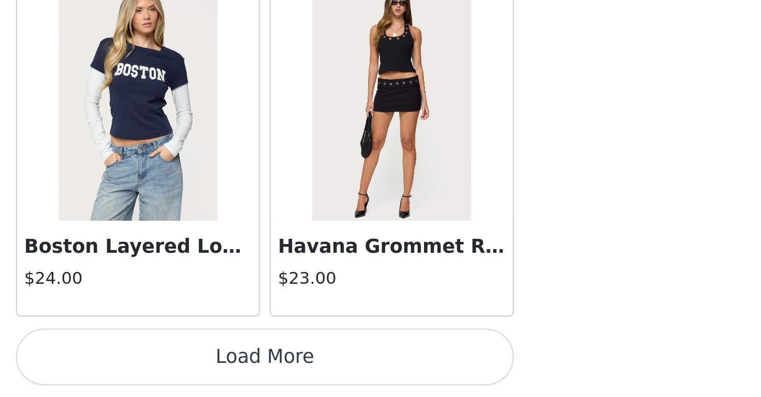
click at [272, 367] on button "Load More" at bounding box center [380, 379] width 217 height 25
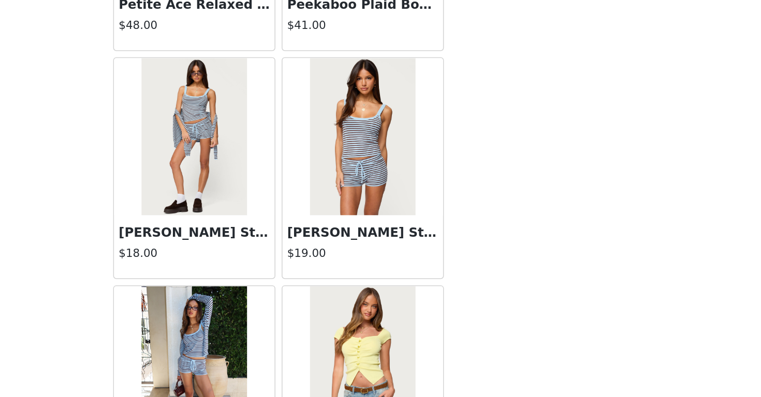
scroll to position [13900, 0]
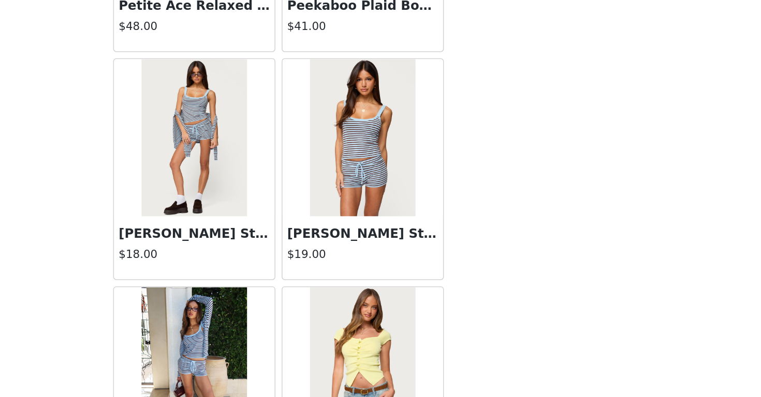
click at [401, 110] on img at bounding box center [435, 162] width 69 height 104
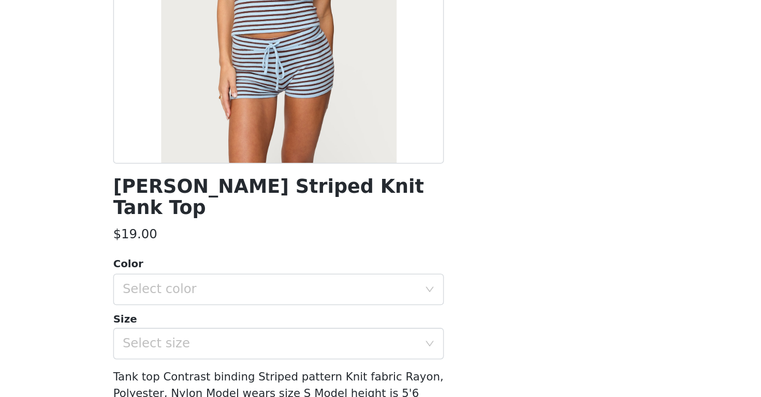
scroll to position [106, 0]
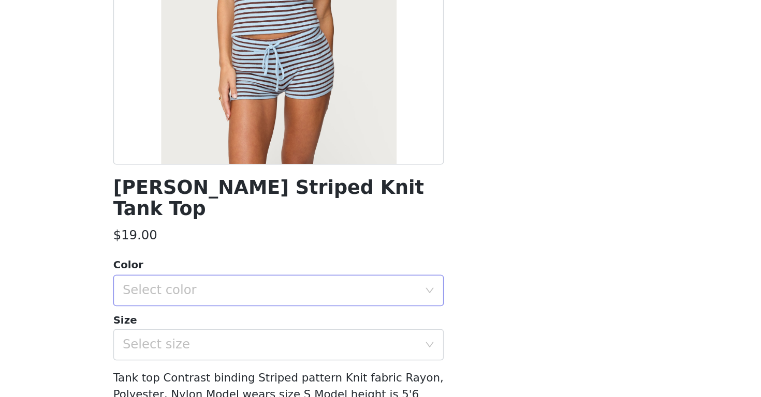
click at [278, 252] on div "Select color" at bounding box center [377, 262] width 198 height 20
click at [272, 262] on li "LIGHT BLUE" at bounding box center [380, 270] width 217 height 17
click at [278, 292] on div "Select size" at bounding box center [375, 297] width 194 height 10
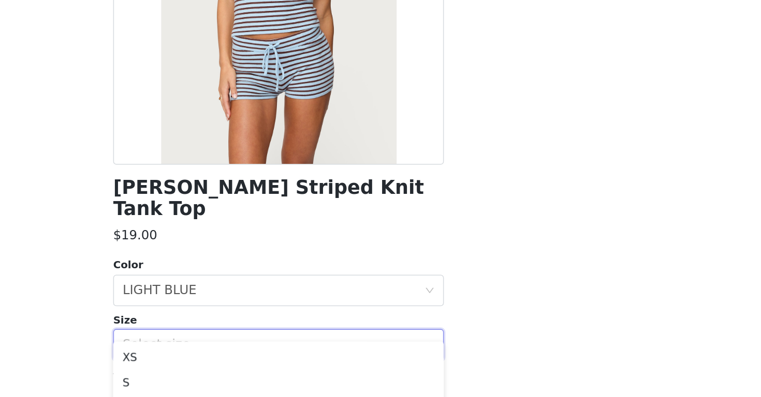
click at [278, 292] on div "Select size" at bounding box center [375, 297] width 194 height 10
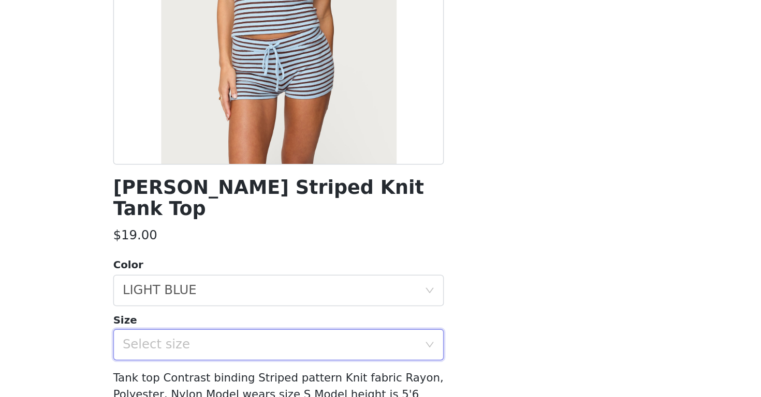
click at [278, 292] on div "Select size" at bounding box center [375, 297] width 194 height 10
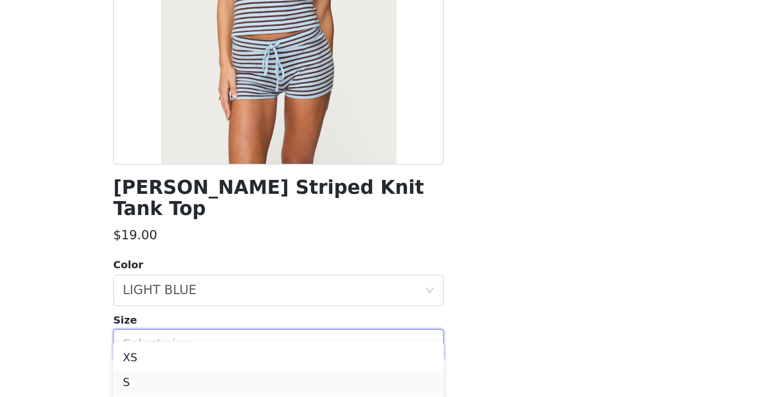
click at [272, 314] on li "S" at bounding box center [380, 322] width 217 height 17
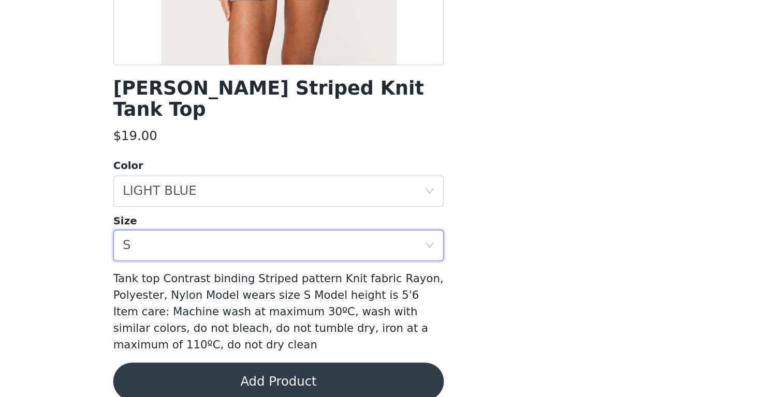
scroll to position [165, 0]
click at [272, 375] on button "Add Product" at bounding box center [380, 387] width 217 height 25
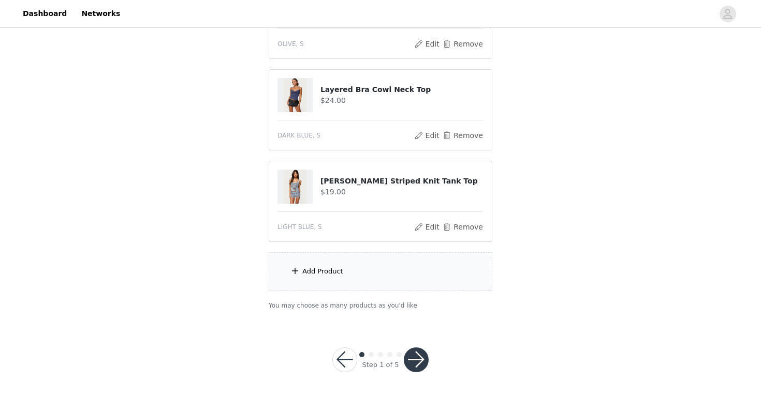
scroll to position [256, 0]
click at [307, 271] on div "Add Product" at bounding box center [322, 272] width 41 height 10
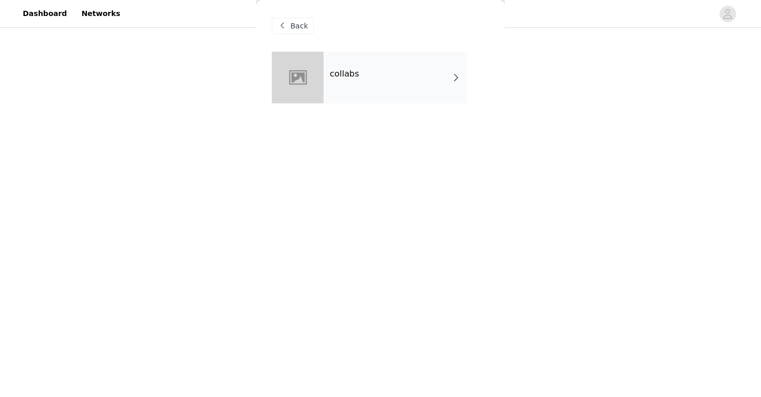
click at [397, 88] on div "collabs" at bounding box center [395, 78] width 144 height 52
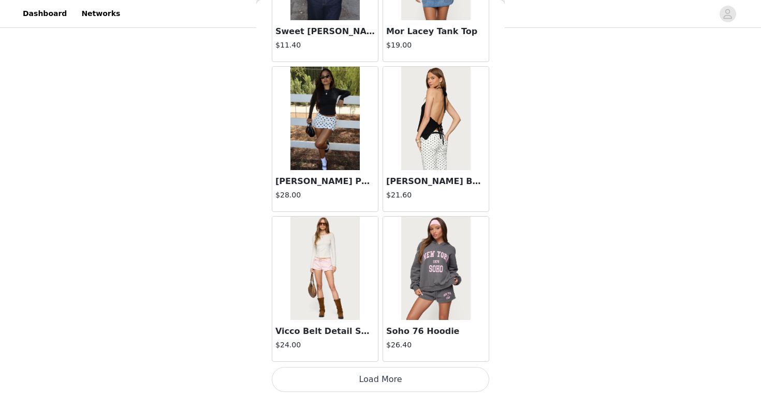
click at [331, 374] on button "Load More" at bounding box center [380, 379] width 217 height 25
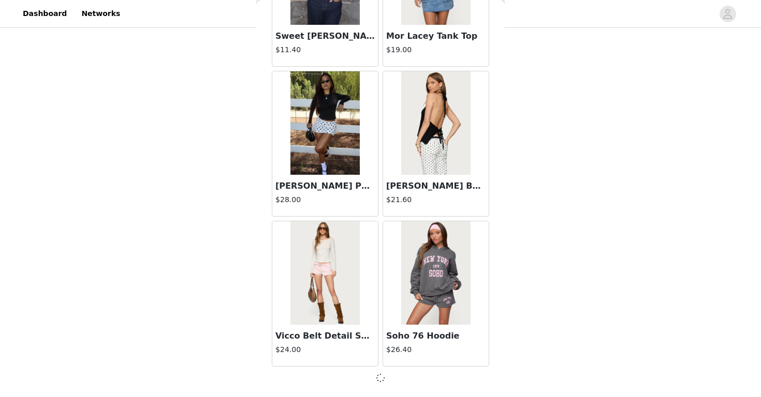
scroll to position [1181, 0]
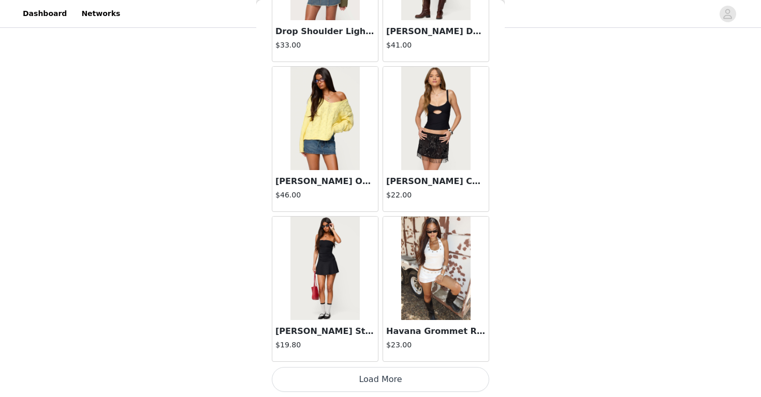
click at [376, 378] on button "Load More" at bounding box center [380, 379] width 217 height 25
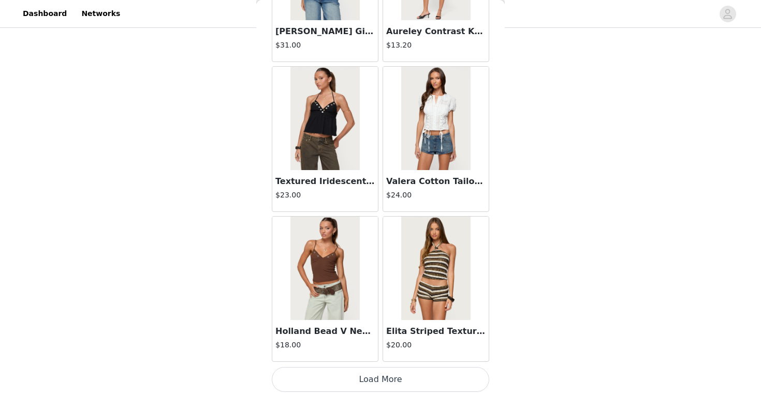
click at [370, 374] on button "Load More" at bounding box center [380, 379] width 217 height 25
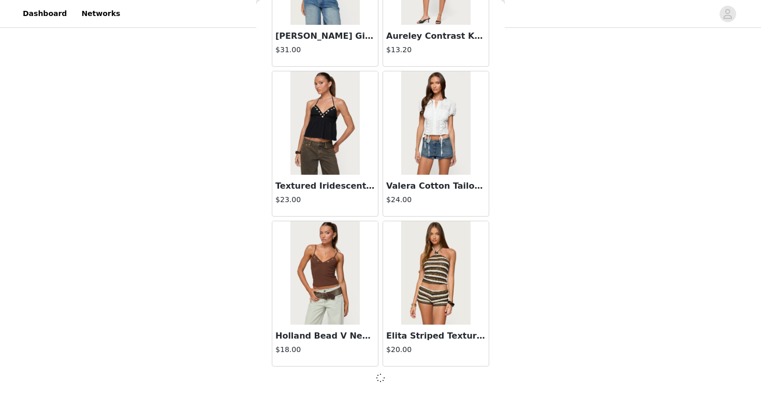
scroll to position [4183, 0]
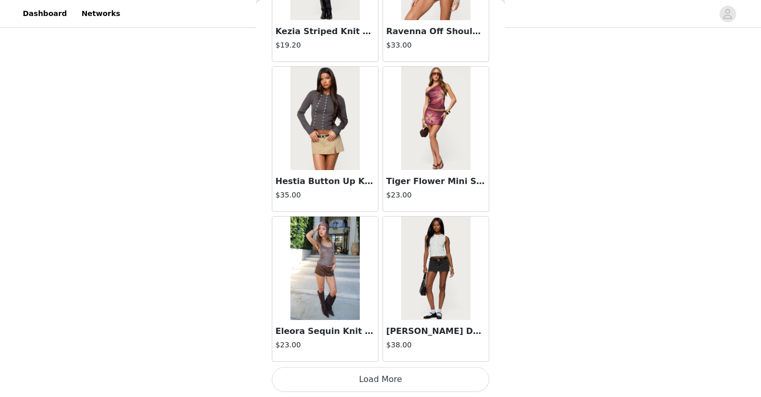
click at [373, 375] on button "Load More" at bounding box center [380, 379] width 217 height 25
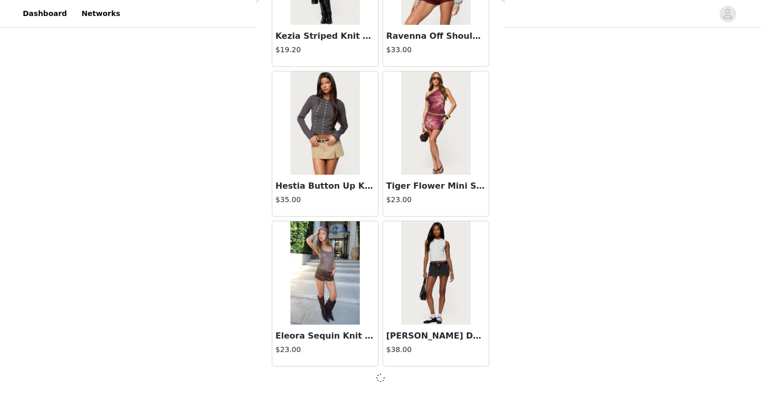
scroll to position [5684, 0]
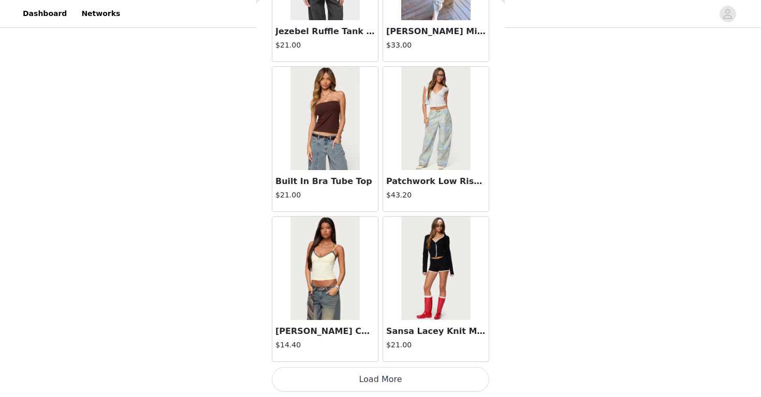
click at [384, 381] on button "Load More" at bounding box center [380, 379] width 217 height 25
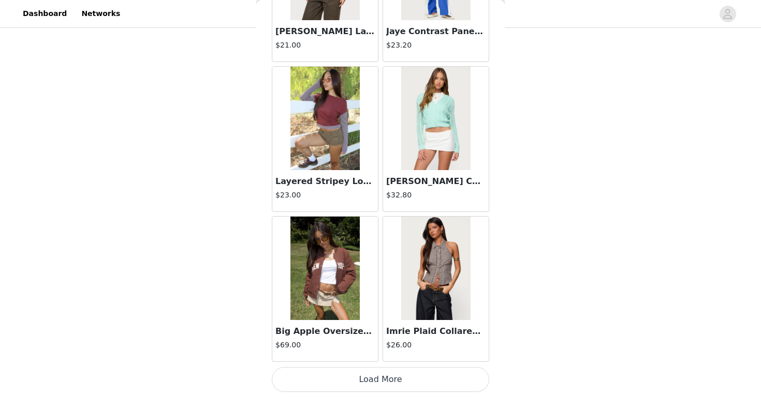
click at [381, 378] on button "Load More" at bounding box center [380, 379] width 217 height 25
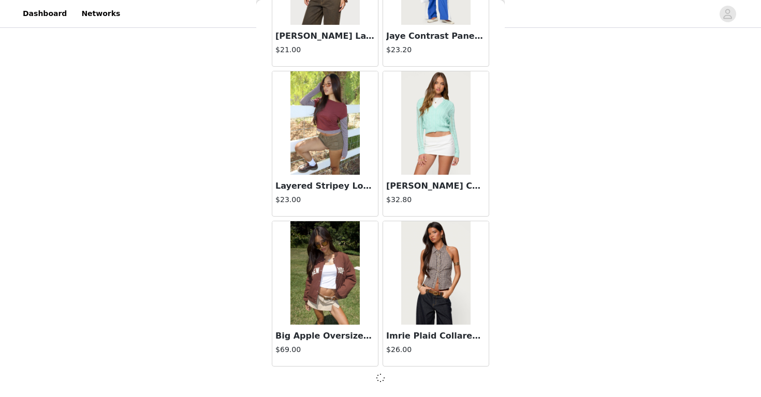
scroll to position [8686, 0]
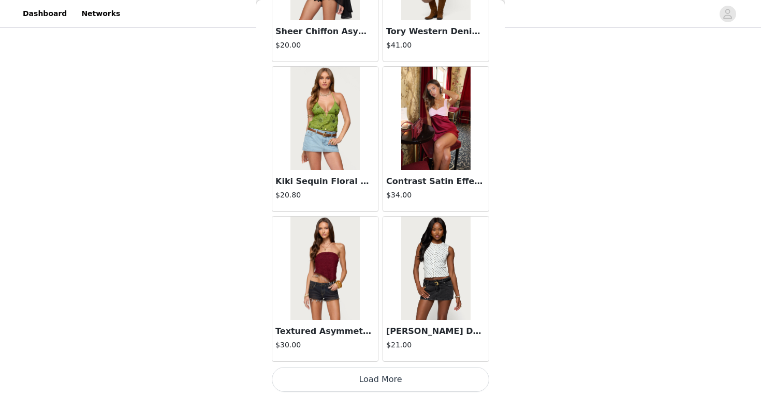
click at [379, 377] on button "Load More" at bounding box center [380, 379] width 217 height 25
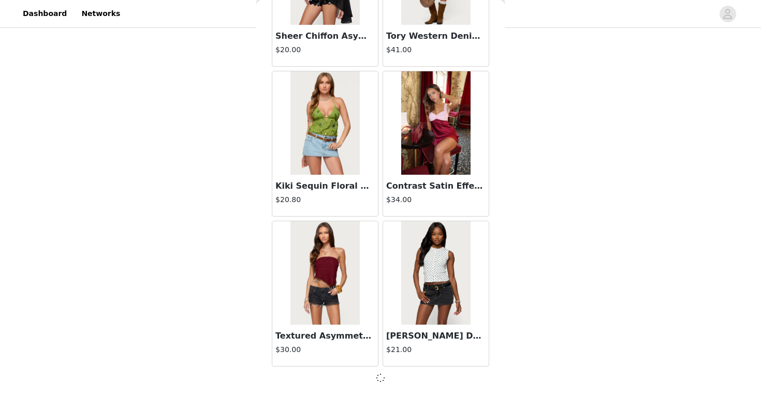
scroll to position [10186, 0]
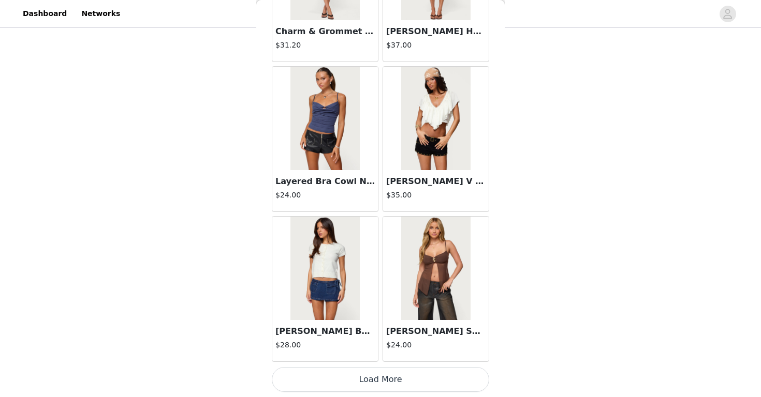
click at [386, 384] on button "Load More" at bounding box center [380, 379] width 217 height 25
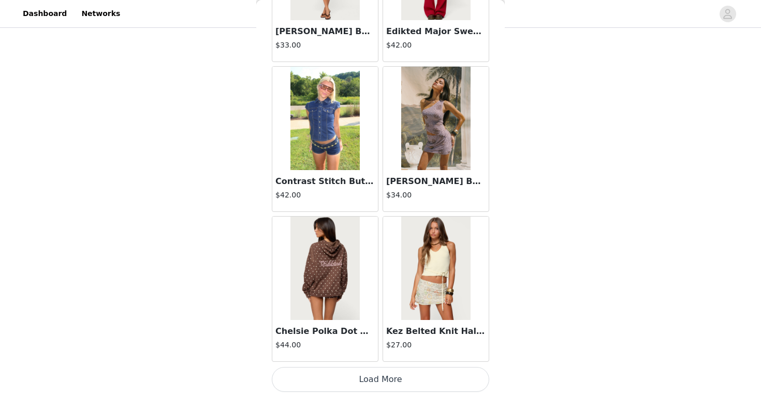
scroll to position [256, 0]
click at [385, 381] on button "Load More" at bounding box center [380, 379] width 217 height 25
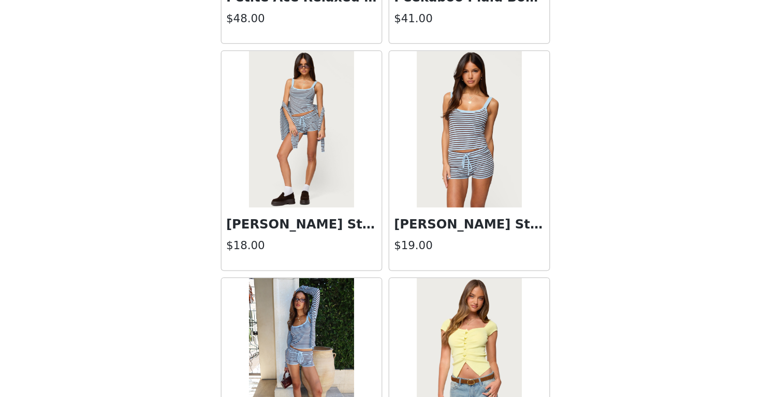
scroll to position [13841, 0]
click at [290, 169] on img at bounding box center [324, 221] width 69 height 104
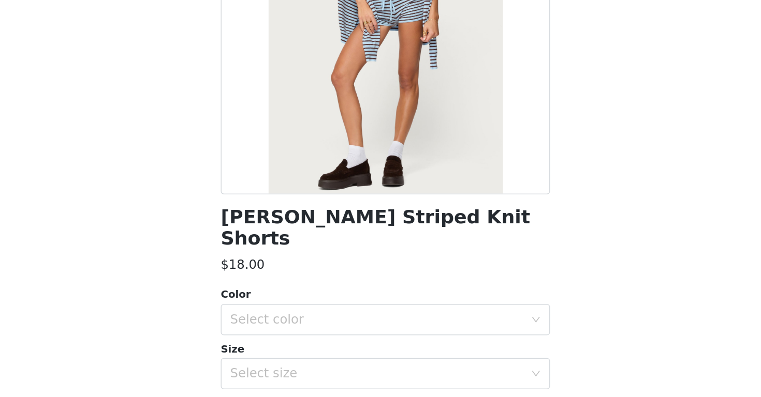
scroll to position [53, 0]
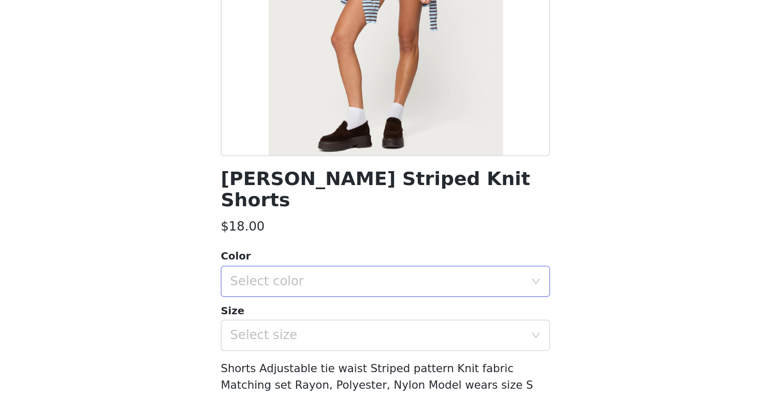
click at [278, 309] on div "Select color" at bounding box center [375, 314] width 194 height 10
click at [272, 314] on li "LIGHT BLUE" at bounding box center [380, 322] width 217 height 17
click at [278, 340] on div "Select size" at bounding box center [377, 350] width 198 height 20
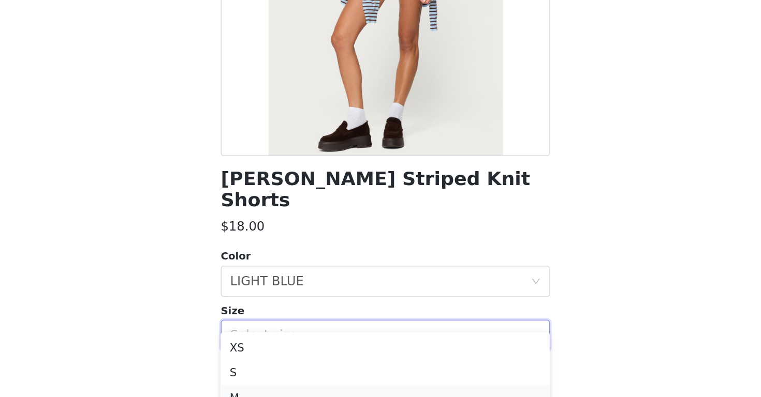
click at [272, 383] on li "M" at bounding box center [380, 391] width 217 height 17
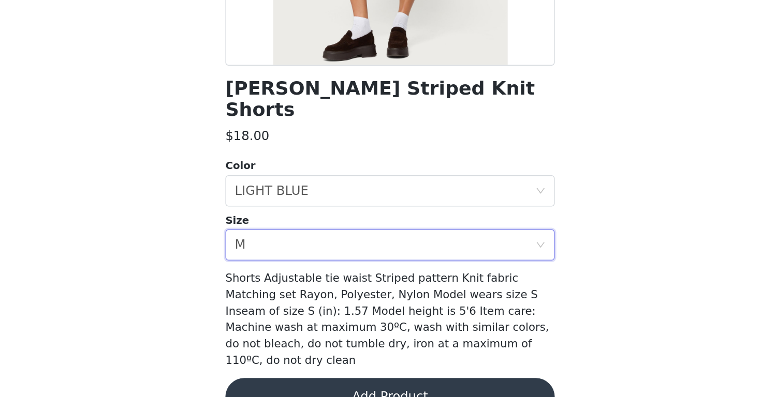
scroll to position [106, 0]
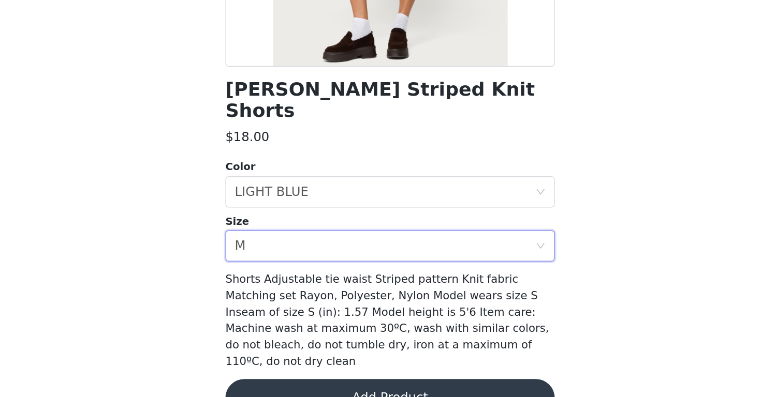
click at [272, 386] on button "Add Product" at bounding box center [380, 398] width 217 height 25
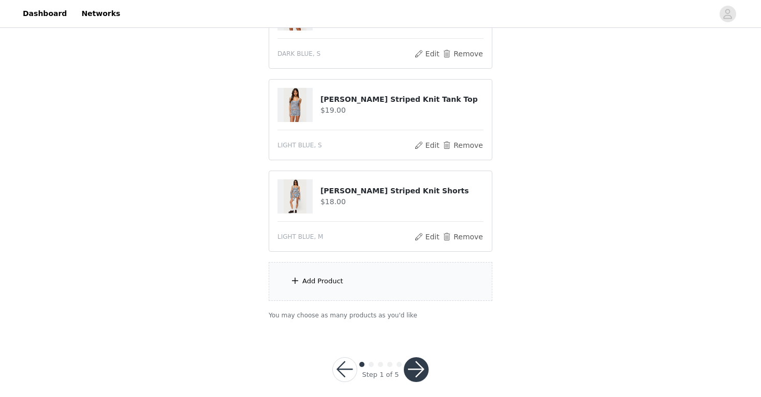
scroll to position [339, 0]
click at [336, 284] on div "Add Product" at bounding box center [322, 280] width 41 height 10
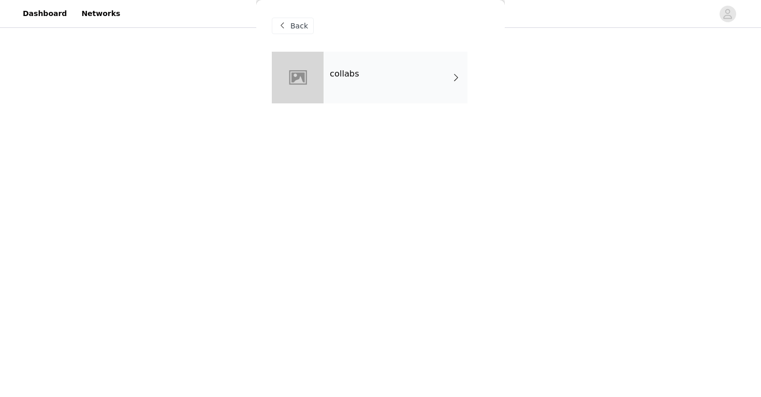
click at [416, 65] on div "collabs" at bounding box center [395, 78] width 144 height 52
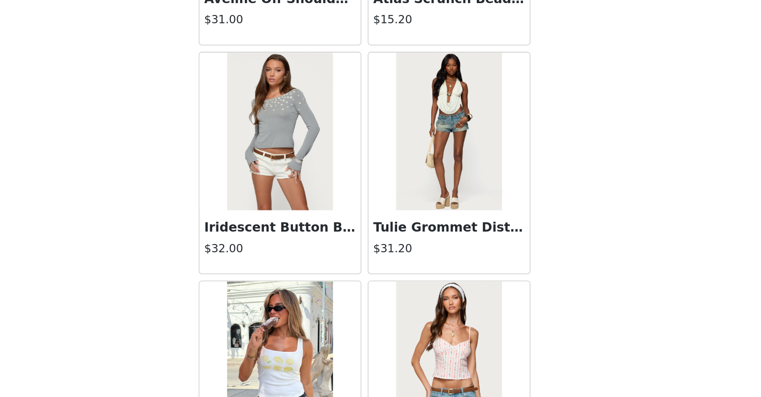
scroll to position [32, 0]
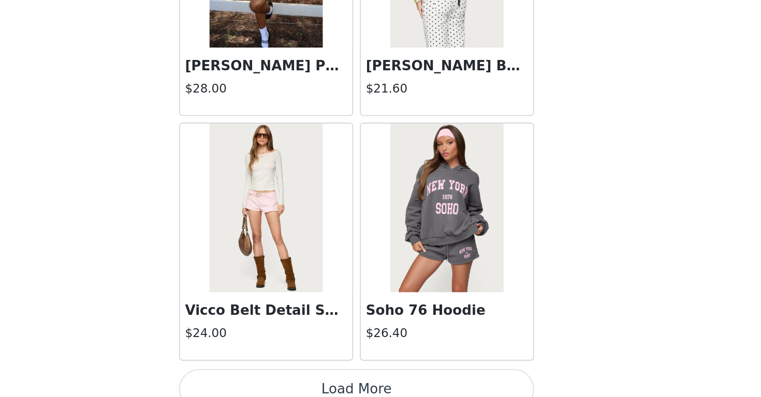
click at [272, 367] on button "Load More" at bounding box center [380, 379] width 217 height 25
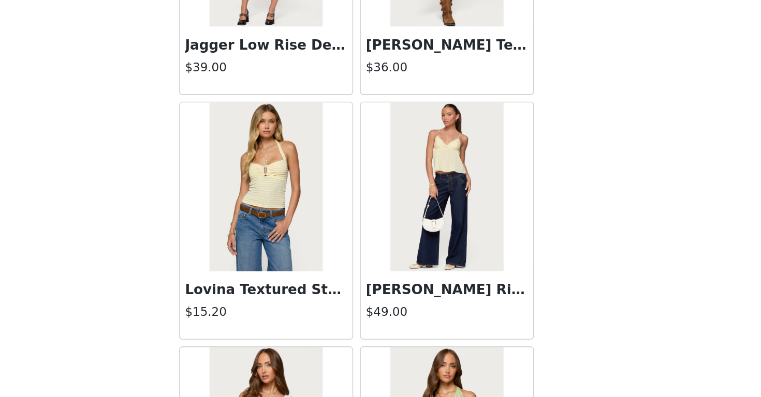
scroll to position [291, 0]
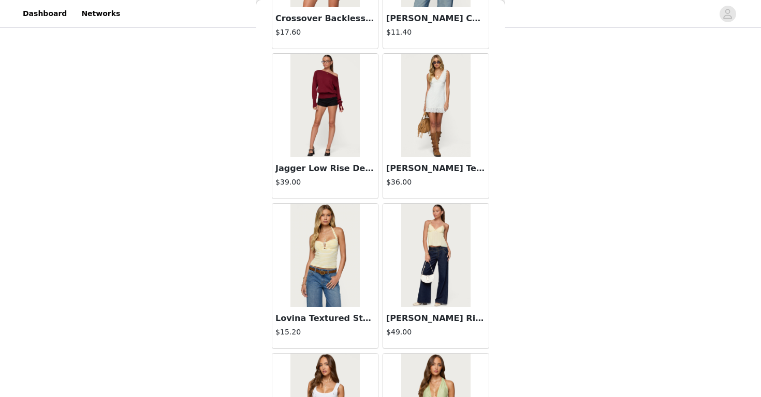
click at [335, 258] on img at bounding box center [324, 256] width 69 height 104
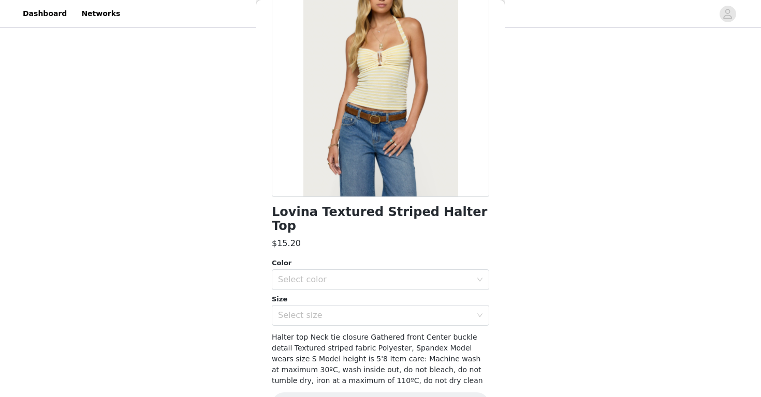
scroll to position [88, 0]
click at [367, 274] on div "Select color" at bounding box center [375, 279] width 194 height 10
click at [360, 282] on li "YELLOW" at bounding box center [380, 287] width 217 height 17
click at [360, 309] on div "Select size" at bounding box center [375, 314] width 194 height 10
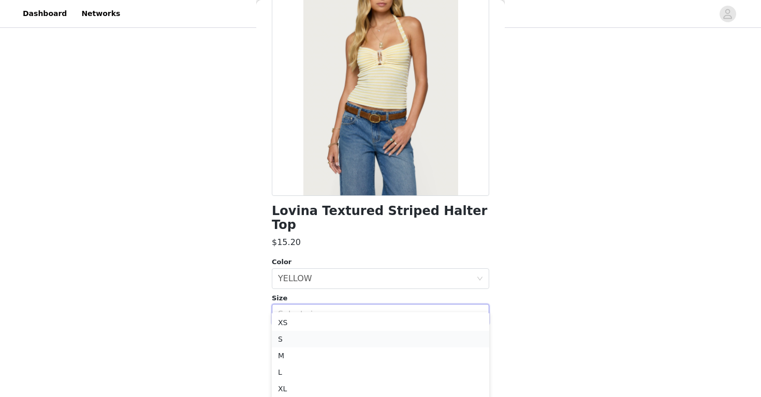
click at [344, 341] on li "S" at bounding box center [380, 339] width 217 height 17
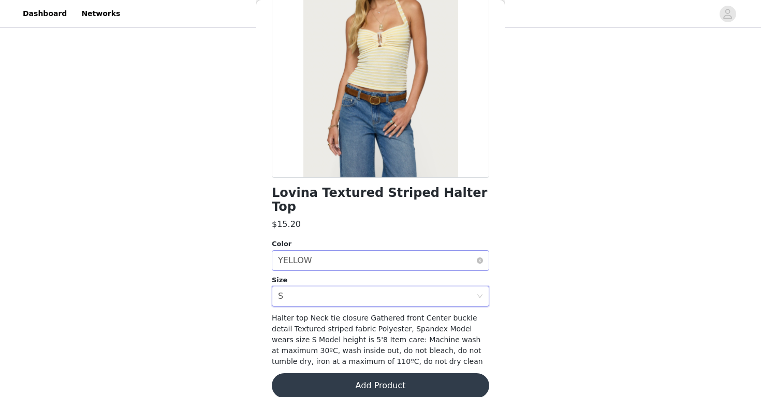
scroll to position [106, 0]
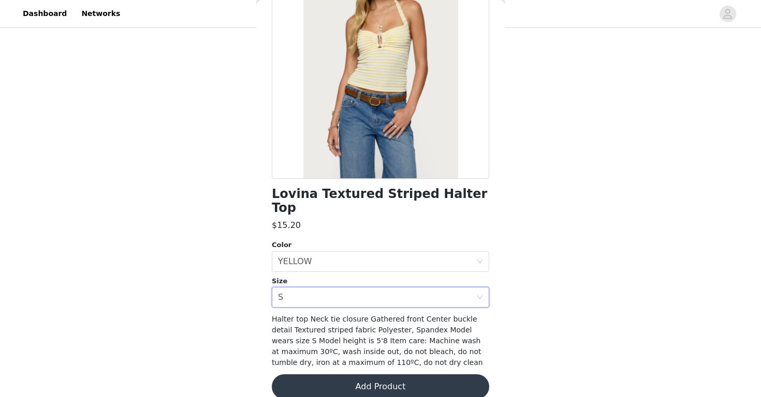
click at [349, 375] on button "Add Product" at bounding box center [380, 387] width 217 height 25
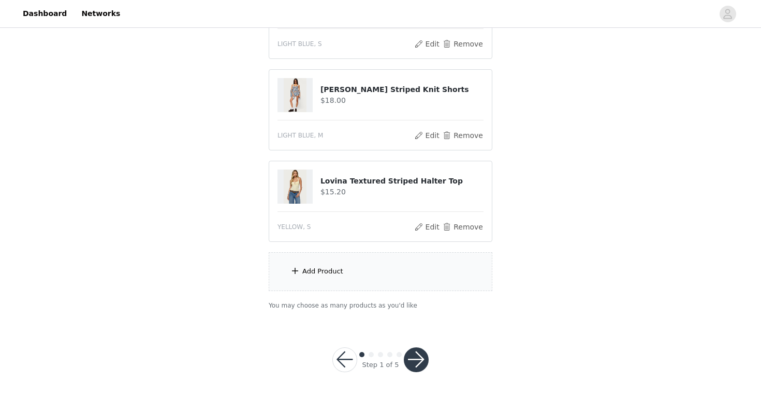
scroll to position [439, 0]
click at [375, 287] on div "Add Product" at bounding box center [381, 272] width 224 height 39
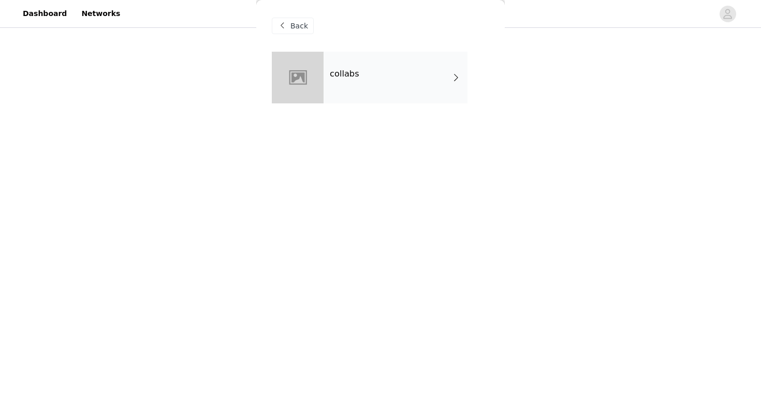
click at [385, 93] on div "collabs" at bounding box center [395, 78] width 144 height 52
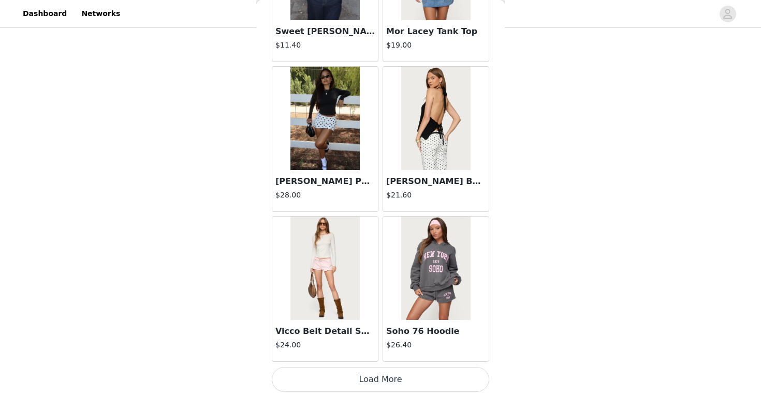
scroll to position [1186, 0]
click at [346, 378] on button "Load More" at bounding box center [380, 379] width 217 height 25
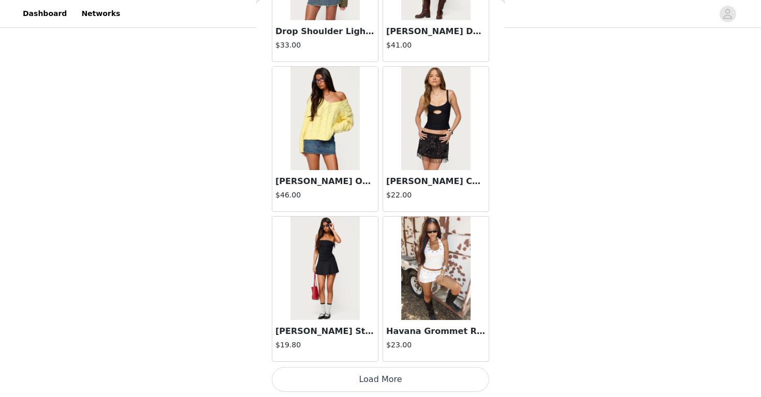
click at [397, 378] on button "Load More" at bounding box center [380, 379] width 217 height 25
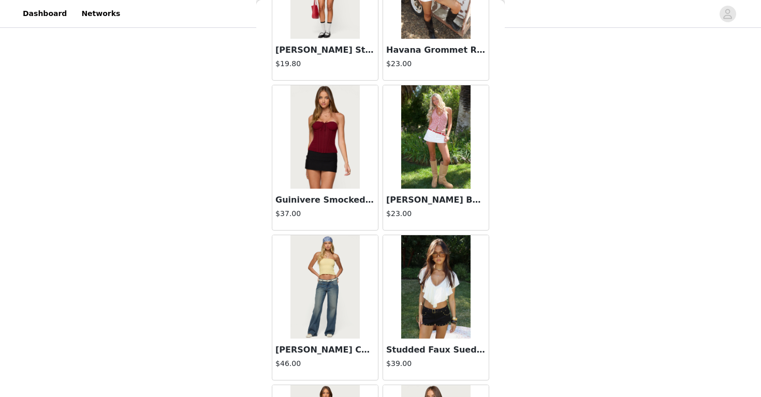
scroll to position [2969, 0]
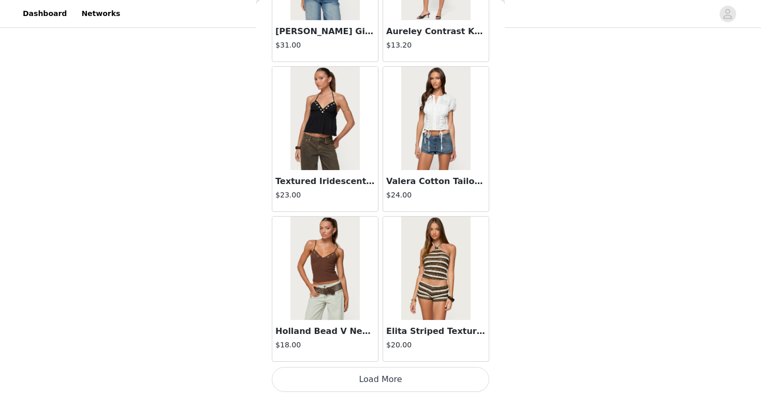
click at [397, 382] on button "Load More" at bounding box center [380, 379] width 217 height 25
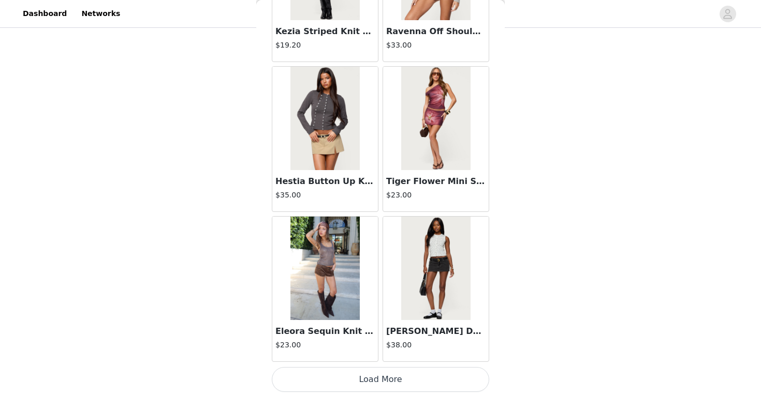
scroll to position [5689, 0]
click at [402, 378] on button "Load More" at bounding box center [380, 379] width 217 height 25
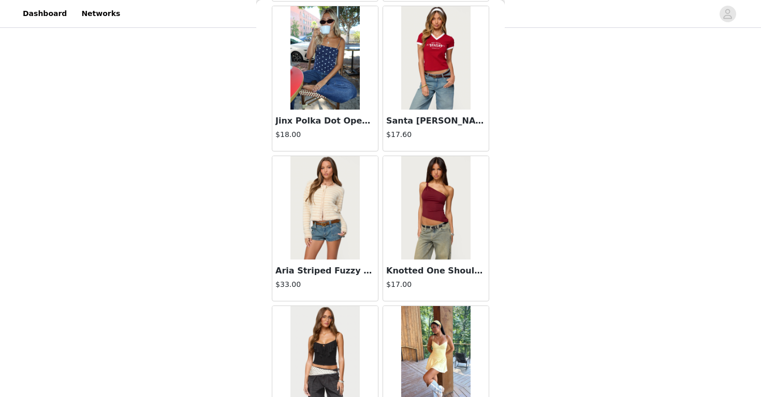
scroll to position [6755, 0]
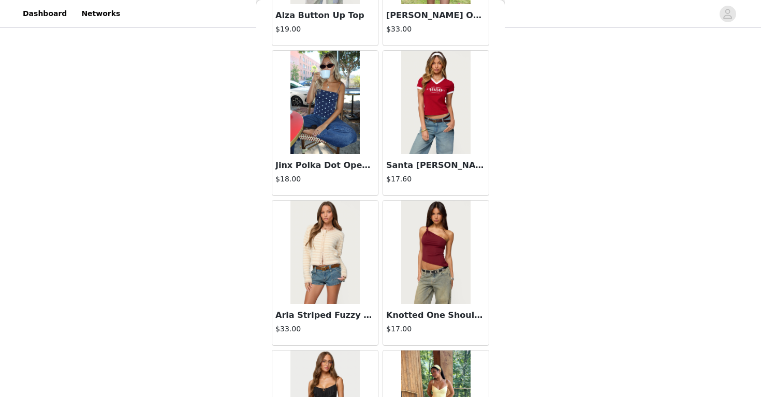
click at [338, 95] on img at bounding box center [324, 103] width 69 height 104
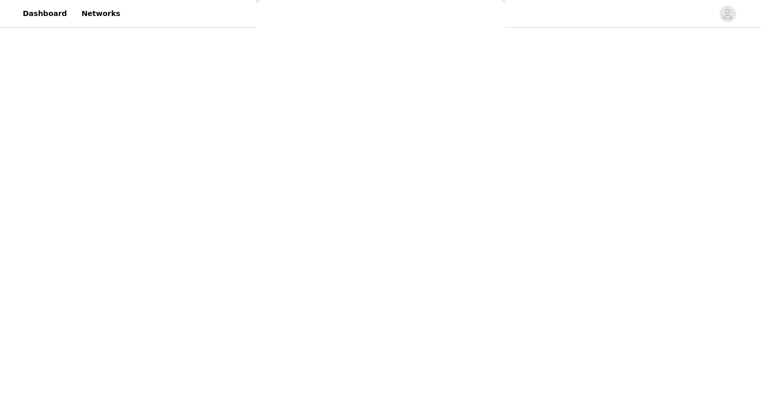
scroll to position [0, 0]
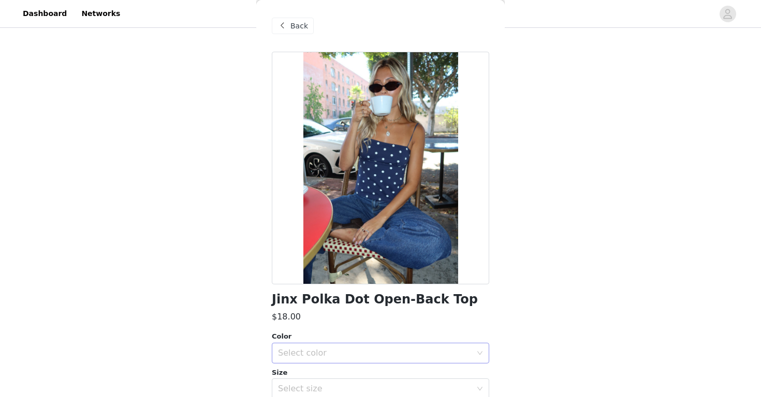
click at [333, 358] on div "Select color" at bounding box center [375, 353] width 194 height 10
click at [332, 374] on li "NAVY AND WHITE" at bounding box center [380, 375] width 217 height 17
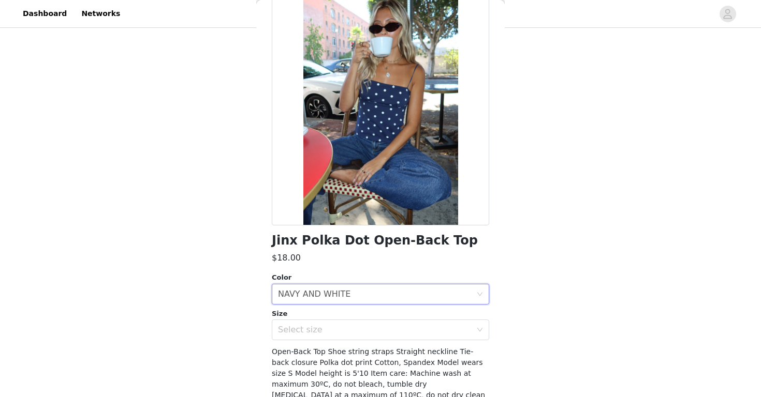
scroll to position [67, 0]
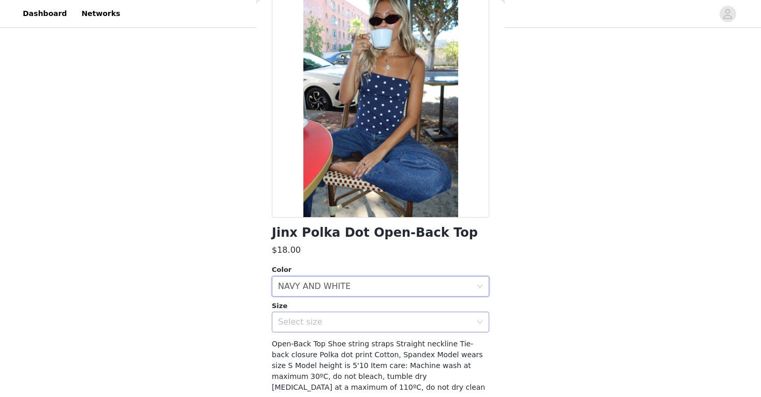
click at [347, 318] on div "Select size" at bounding box center [375, 322] width 194 height 10
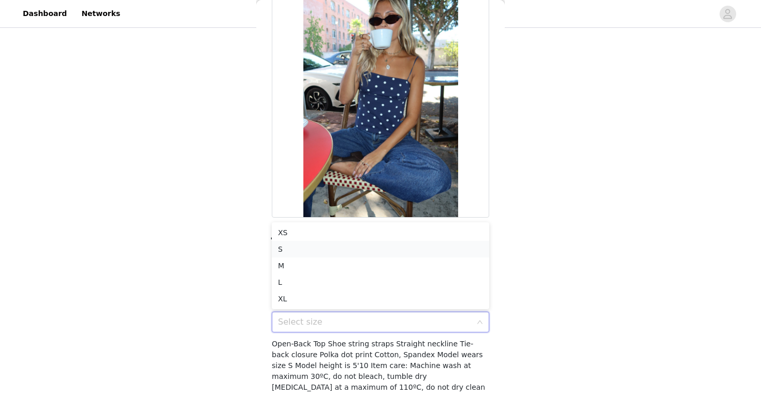
click at [341, 252] on li "S" at bounding box center [380, 249] width 217 height 17
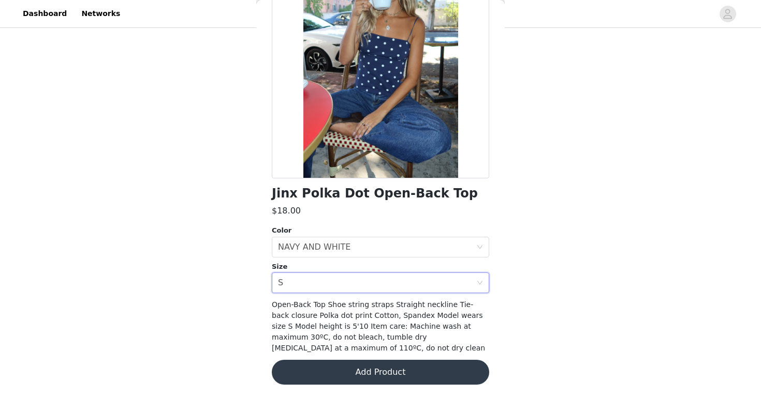
scroll to position [106, 0]
click at [344, 376] on button "Add Product" at bounding box center [380, 373] width 217 height 25
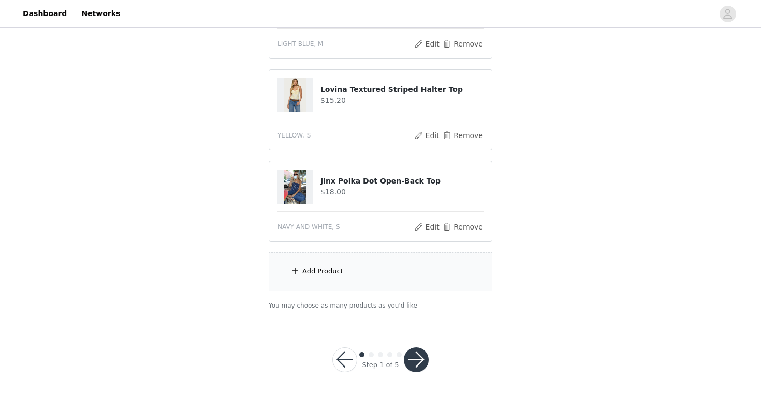
scroll to position [531, 0]
click at [366, 264] on div "Add Product" at bounding box center [381, 272] width 224 height 39
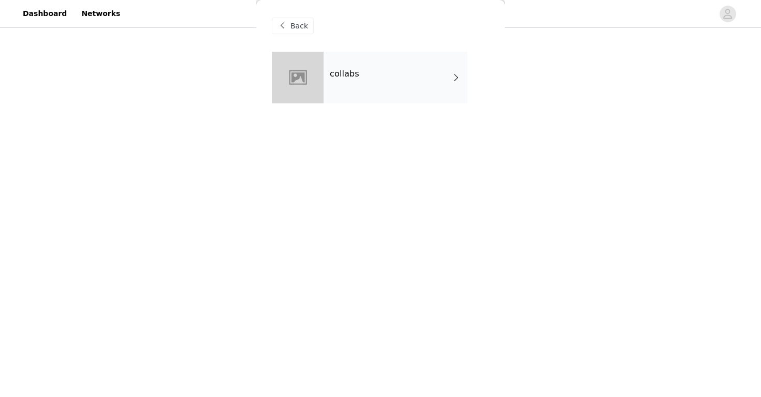
click at [389, 82] on div "collabs" at bounding box center [395, 78] width 144 height 52
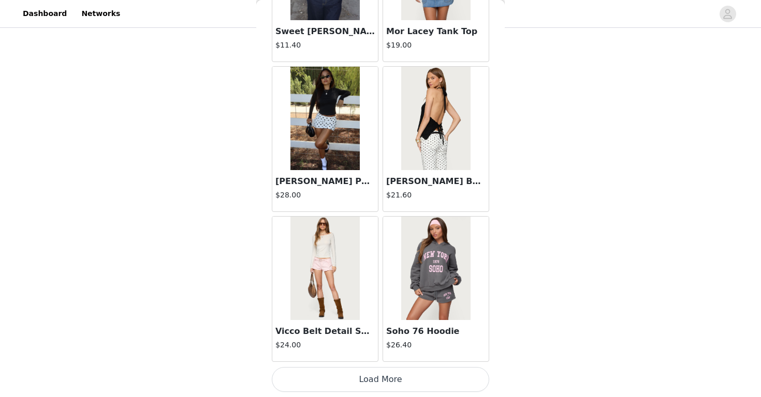
click at [342, 379] on button "Load More" at bounding box center [380, 379] width 217 height 25
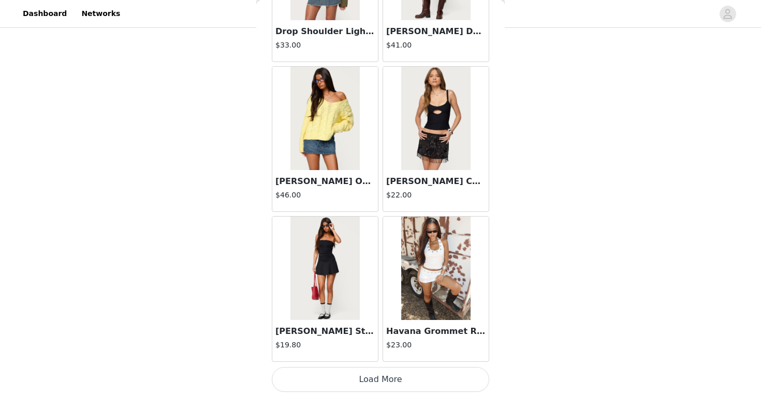
click at [380, 378] on button "Load More" at bounding box center [380, 379] width 217 height 25
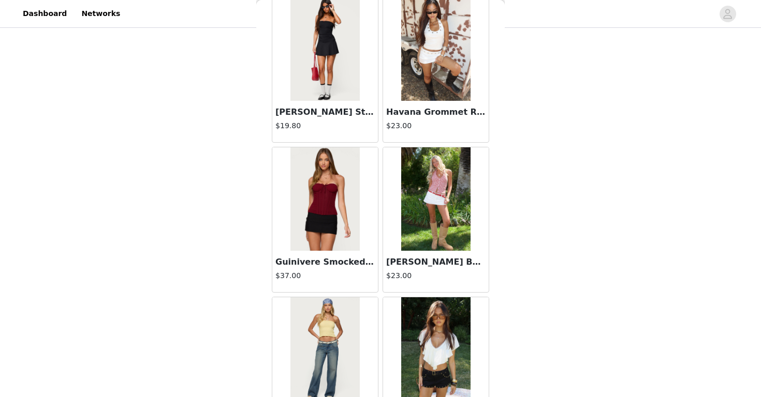
scroll to position [2906, 0]
click at [430, 199] on img at bounding box center [435, 200] width 69 height 104
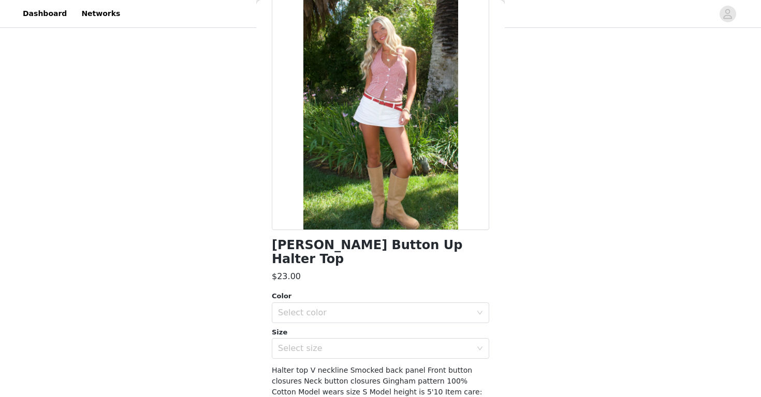
scroll to position [63, 0]
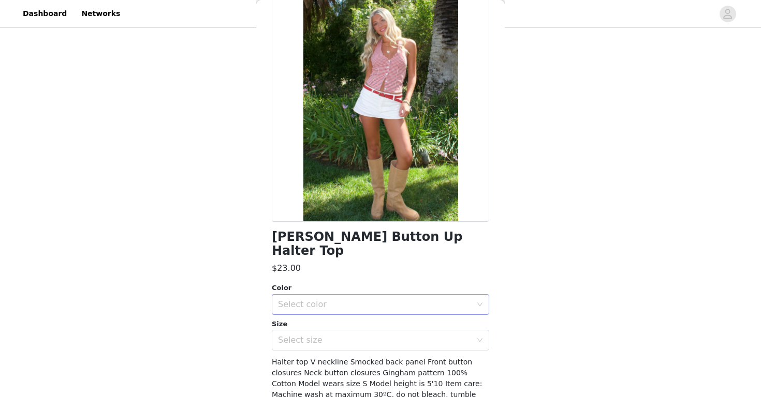
click at [394, 296] on div "Select color" at bounding box center [377, 305] width 198 height 20
click at [387, 308] on li "RED" at bounding box center [380, 313] width 217 height 17
click at [386, 335] on div "Select size" at bounding box center [375, 340] width 194 height 10
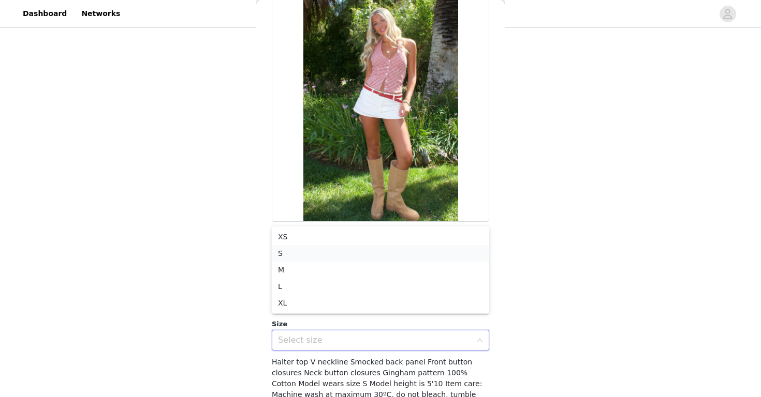
click at [385, 255] on li "S" at bounding box center [380, 253] width 217 height 17
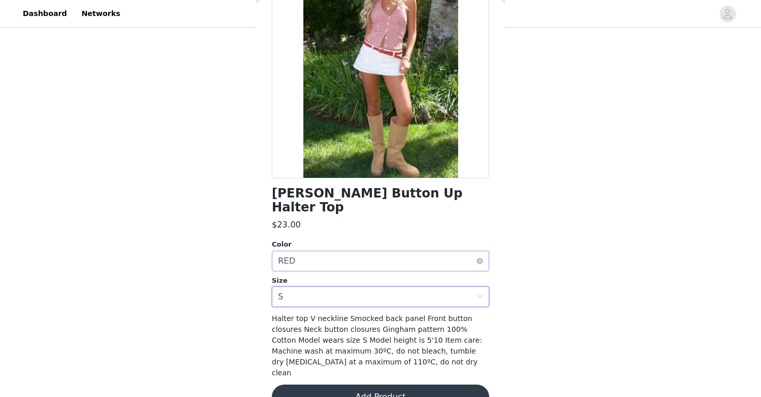
scroll to position [106, 0]
click at [356, 386] on button "Add Product" at bounding box center [380, 398] width 217 height 25
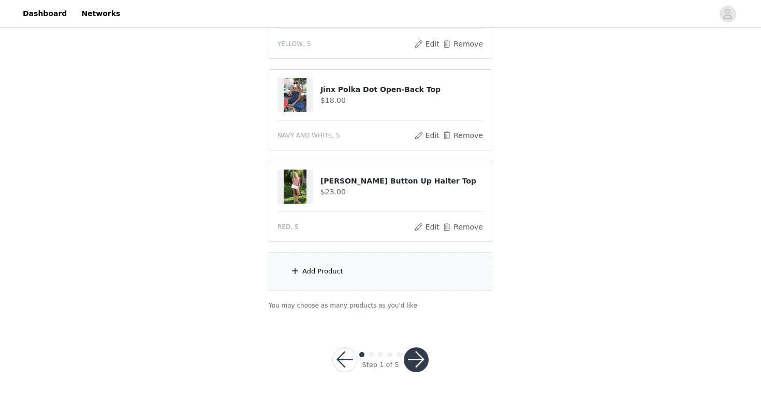
scroll to position [623, 0]
click at [417, 360] on button "button" at bounding box center [416, 360] width 25 height 25
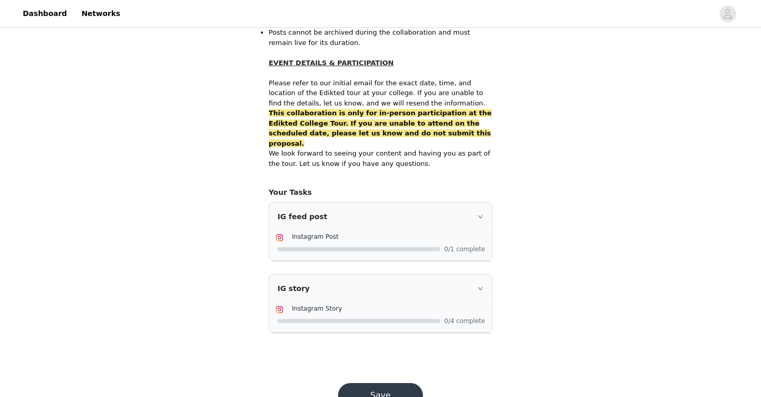
scroll to position [656, 0]
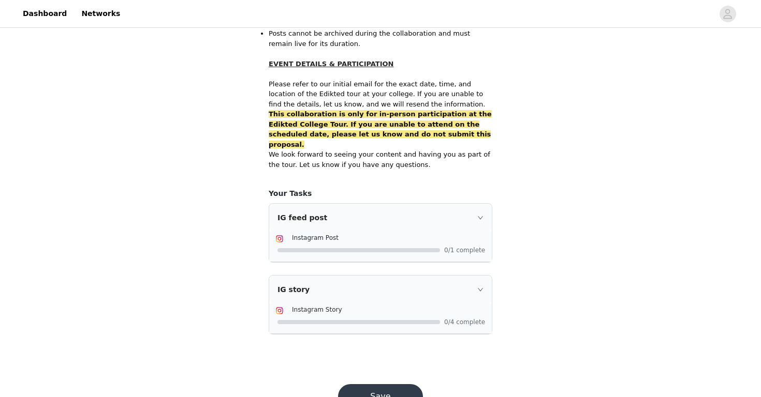
click at [402, 385] on button "Save" at bounding box center [380, 397] width 85 height 25
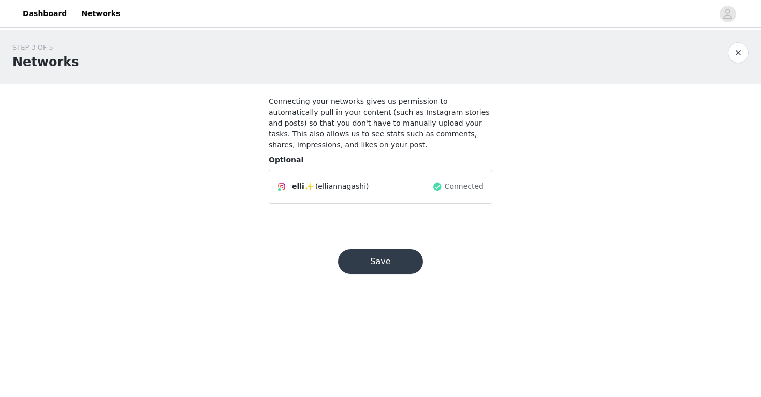
click at [407, 254] on button "Save" at bounding box center [380, 261] width 85 height 25
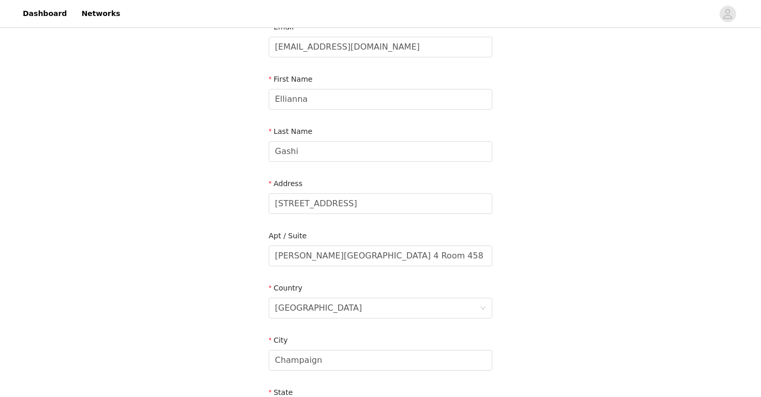
scroll to position [77, 0]
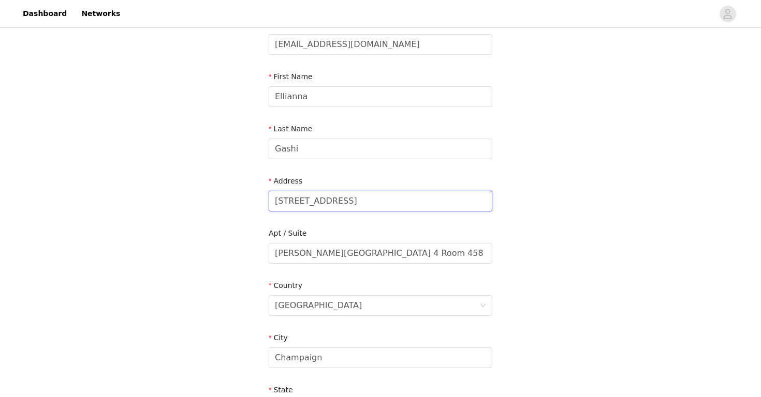
drag, startPoint x: 384, startPoint y: 204, endPoint x: 217, endPoint y: 185, distance: 168.3
type input "[STREET_ADDRESS]"
drag, startPoint x: 407, startPoint y: 258, endPoint x: 244, endPoint y: 241, distance: 164.4
click at [244, 241] on div "STEP 4 OF 5 Shipping Information Email [EMAIL_ADDRESS][DOMAIN_NAME] First Name …" at bounding box center [380, 253] width 761 height 601
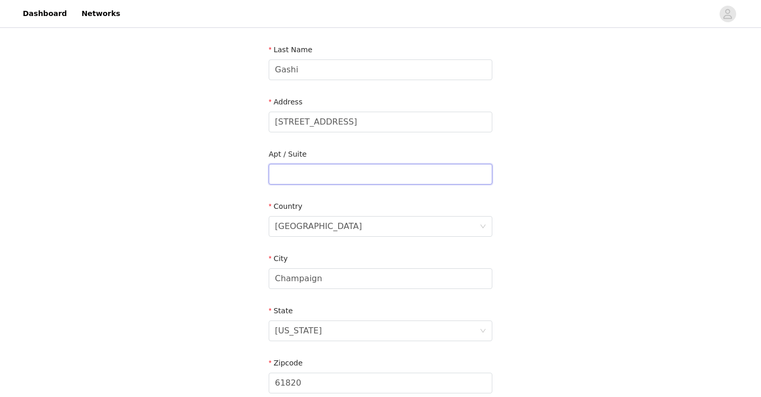
scroll to position [160, 0]
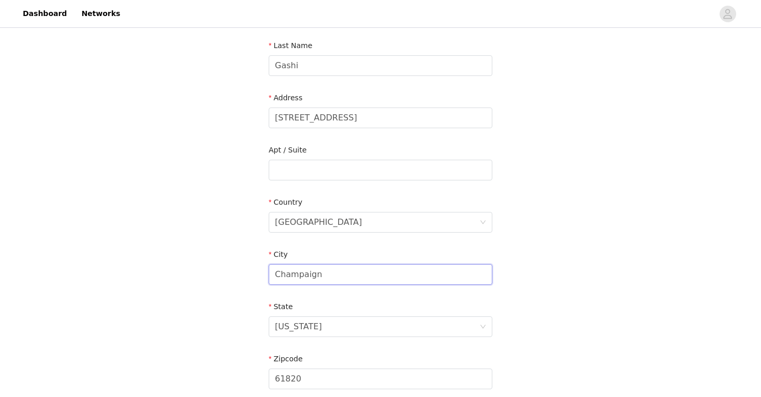
drag, startPoint x: 323, startPoint y: 274, endPoint x: 247, endPoint y: 271, distance: 76.1
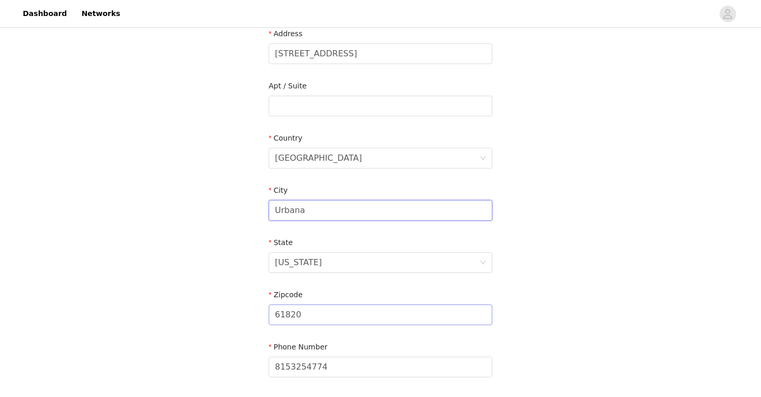
type input "Urbana"
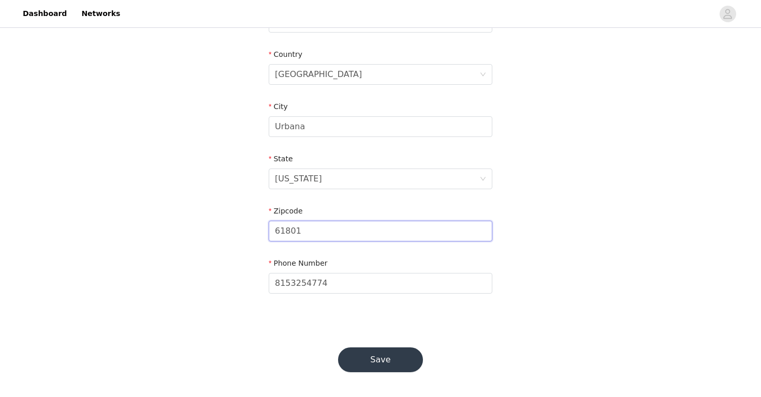
scroll to position [308, 0]
type input "61801"
click at [369, 353] on button "Save" at bounding box center [380, 360] width 85 height 25
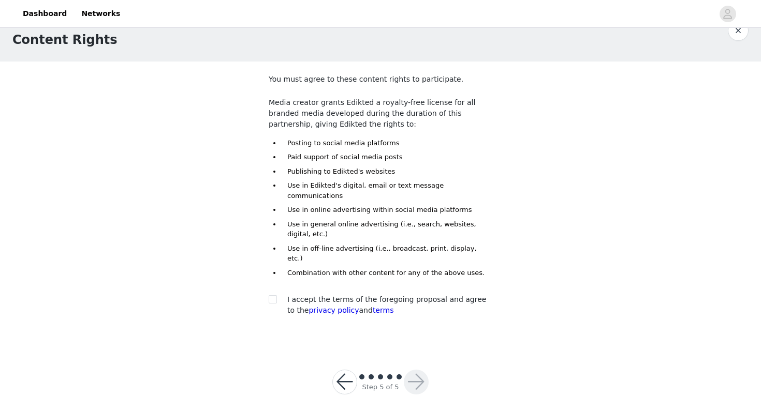
scroll to position [22, 0]
click at [272, 296] on input "checkbox" at bounding box center [272, 299] width 7 height 7
checkbox input "true"
click at [417, 371] on button "button" at bounding box center [416, 383] width 25 height 25
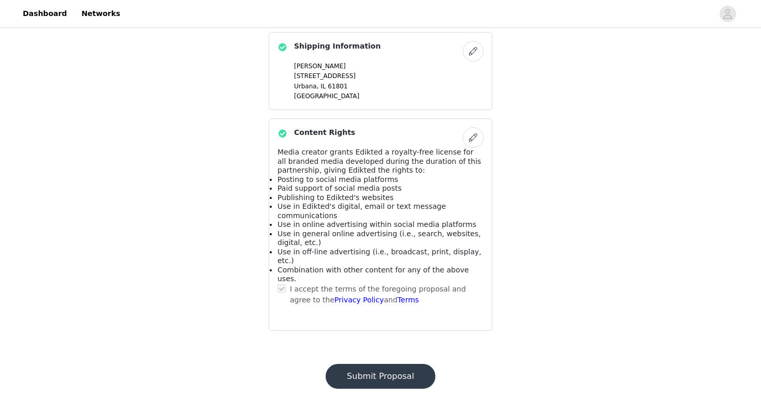
scroll to position [769, 0]
click at [391, 365] on button "Submit Proposal" at bounding box center [381, 377] width 110 height 25
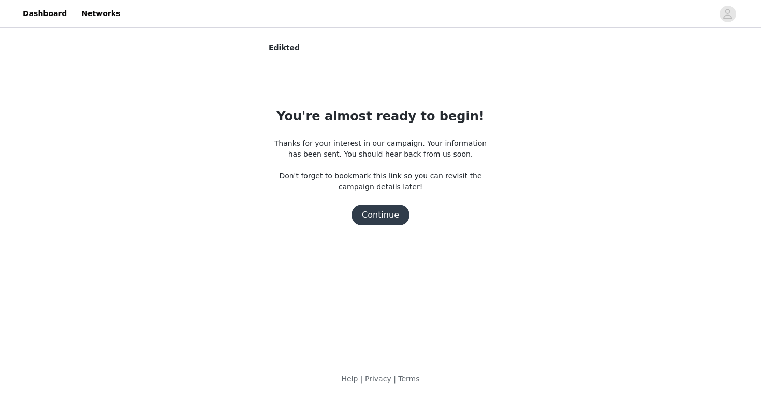
scroll to position [0, 0]
click at [388, 216] on button "Continue" at bounding box center [380, 215] width 58 height 21
